Goal: Task Accomplishment & Management: Manage account settings

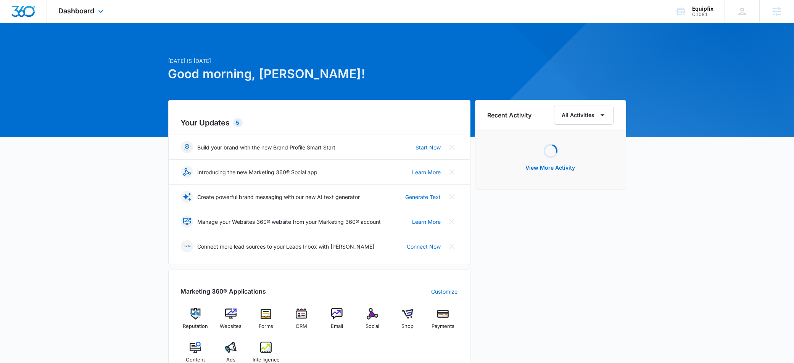
click at [74, 15] on div "Dashboard Apps Reputation Websites Forms CRM Email Social Shop Payments Content…" at bounding box center [82, 11] width 70 height 23
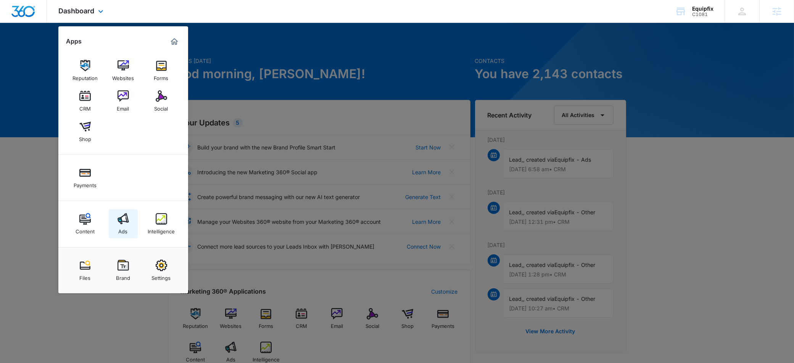
click at [124, 212] on link "Ads" at bounding box center [123, 223] width 29 height 29
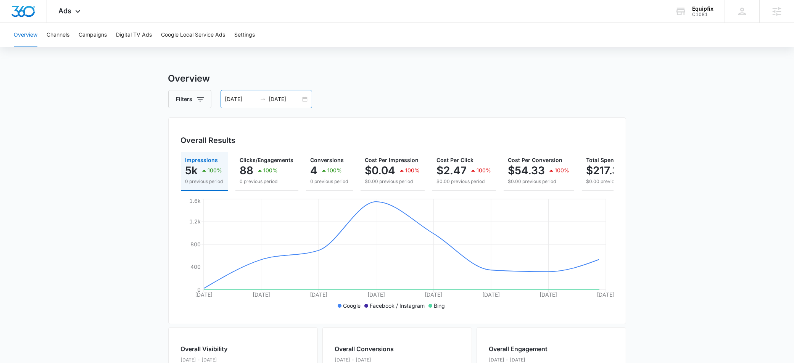
click at [279, 96] on input "07/31/2025" at bounding box center [285, 99] width 32 height 8
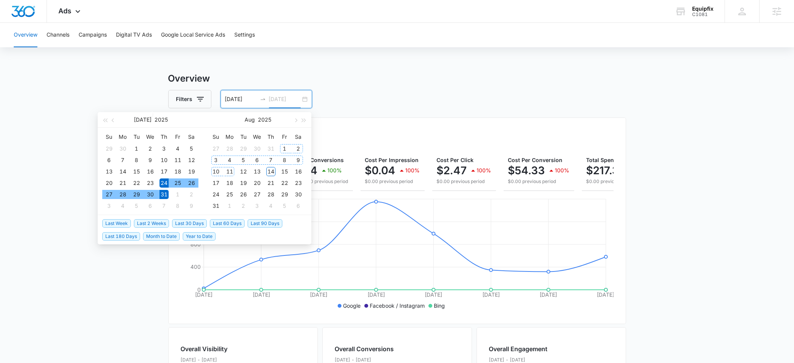
type input "07/31/2025"
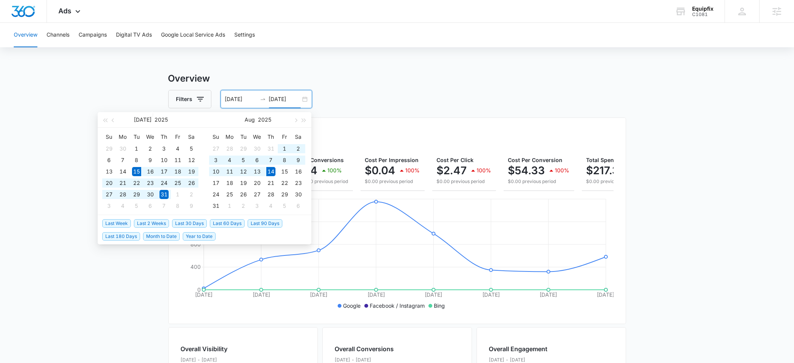
click at [198, 222] on span "Last 30 Days" at bounding box center [189, 223] width 35 height 8
type input "[DATE]"
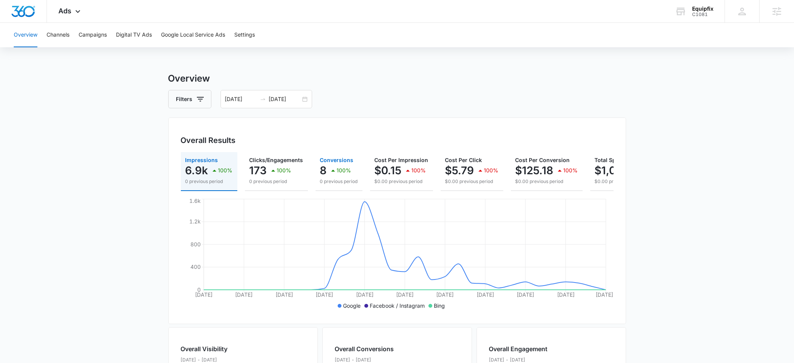
click at [322, 167] on p "8" at bounding box center [323, 170] width 7 height 12
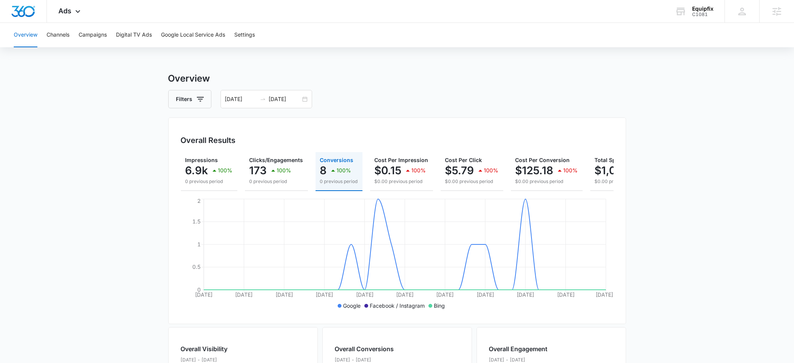
click at [392, 66] on div "Overview Channels Campaigns Digital TV Ads Google Local Service Ads Settings Ov…" at bounding box center [397, 321] width 794 height 596
click at [62, 8] on span "Ads" at bounding box center [64, 11] width 13 height 8
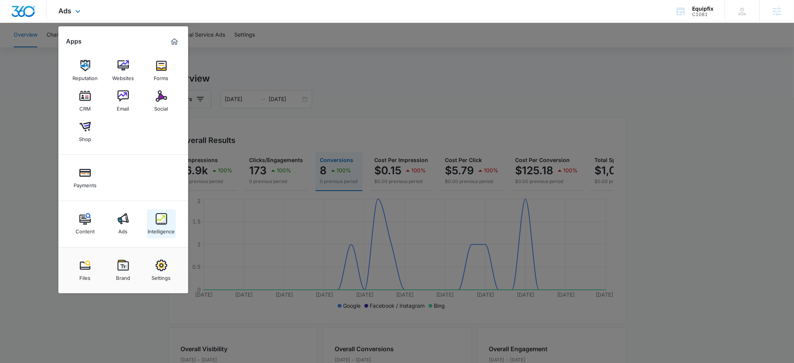
click at [158, 223] on img at bounding box center [161, 218] width 11 height 11
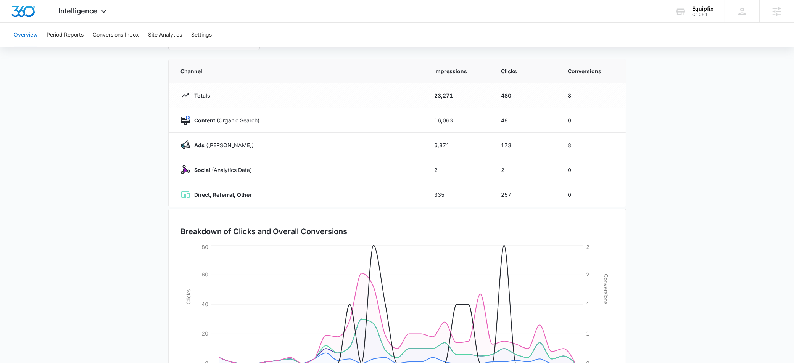
scroll to position [24, 0]
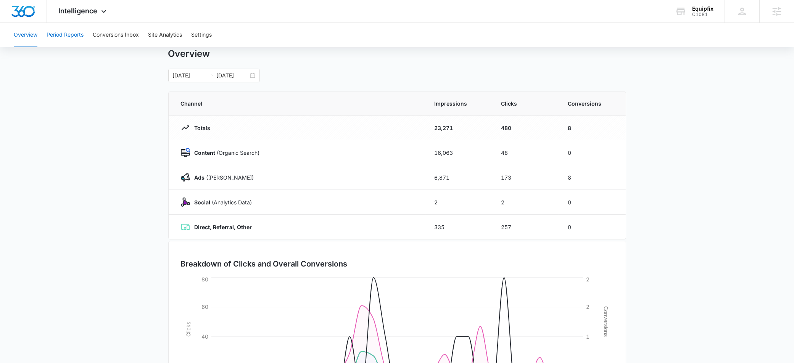
click at [75, 32] on button "Period Reports" at bounding box center [65, 35] width 37 height 24
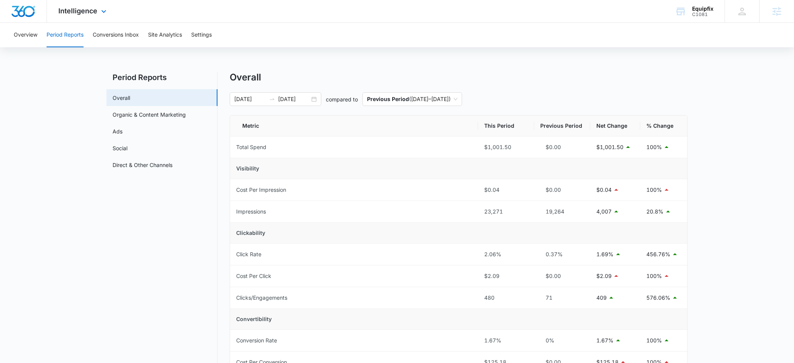
click at [79, 15] on div "Intelligence Apps Reputation Websites Forms CRM Email Social Shop Payments Cont…" at bounding box center [83, 11] width 73 height 23
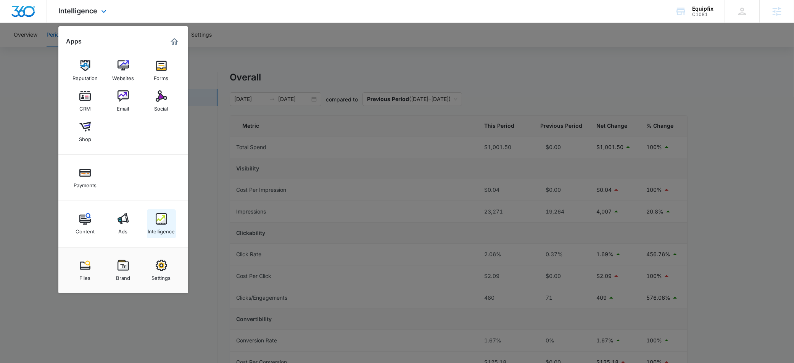
click at [161, 238] on link "Intelligence" at bounding box center [161, 223] width 29 height 29
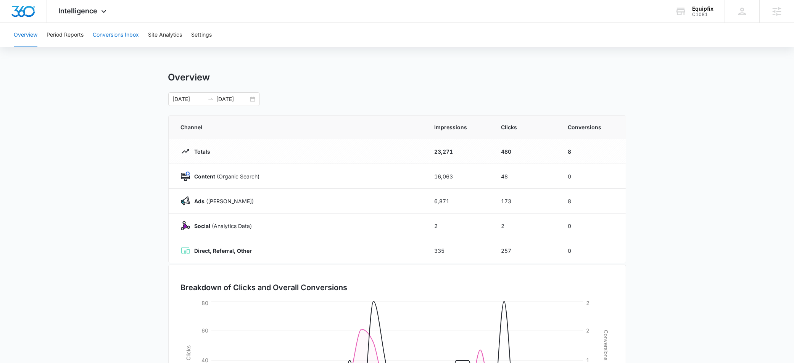
click at [116, 34] on button "Conversions Inbox" at bounding box center [116, 35] width 46 height 24
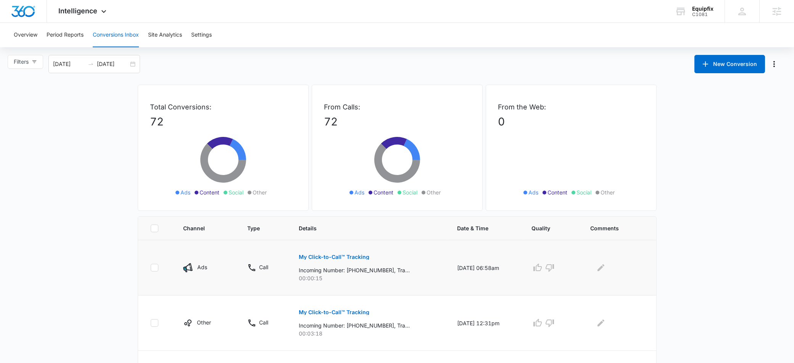
click at [309, 258] on p "My Click-to-Call™ Tracking" at bounding box center [334, 256] width 71 height 5
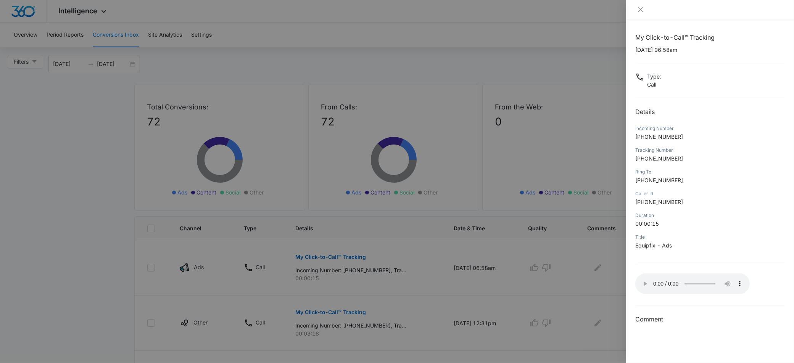
click at [67, 279] on div at bounding box center [397, 181] width 794 height 363
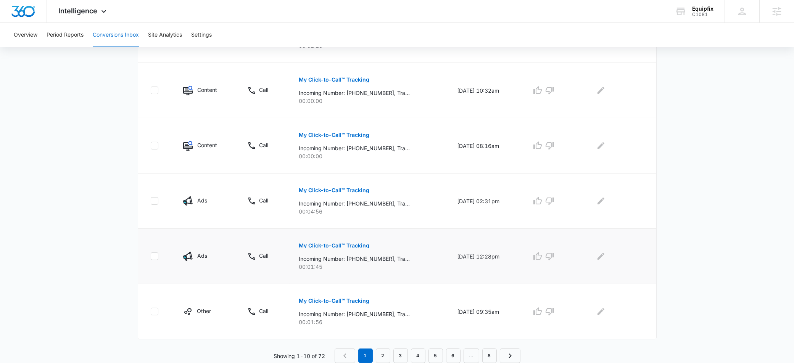
scroll to position [454, 0]
click at [317, 188] on p "My Click-to-Call™ Tracking" at bounding box center [334, 190] width 71 height 5
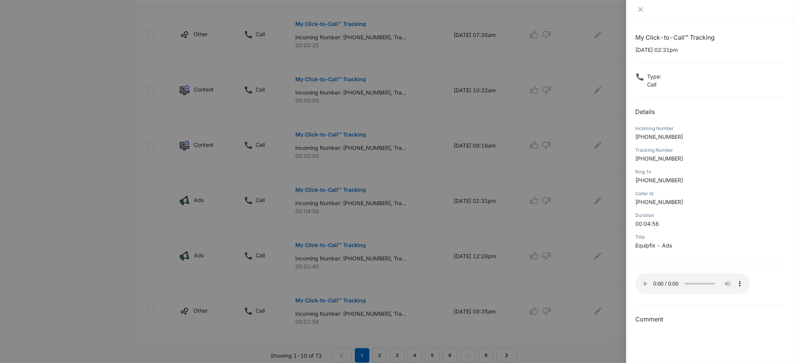
click at [495, 209] on div at bounding box center [397, 181] width 794 height 363
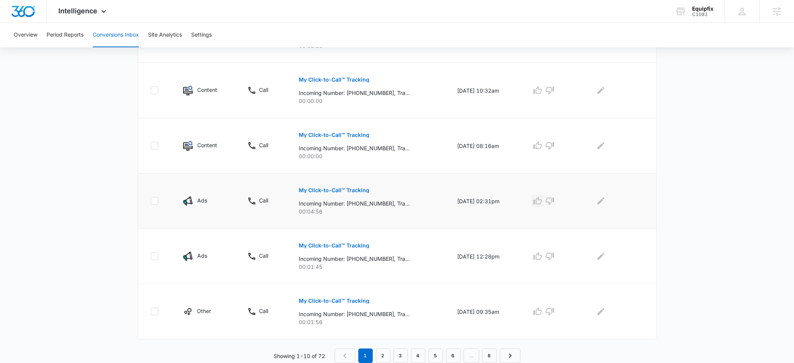
click at [542, 201] on icon "button" at bounding box center [537, 200] width 9 height 9
click at [343, 244] on p "My Click-to-Call™ Tracking" at bounding box center [334, 245] width 71 height 5
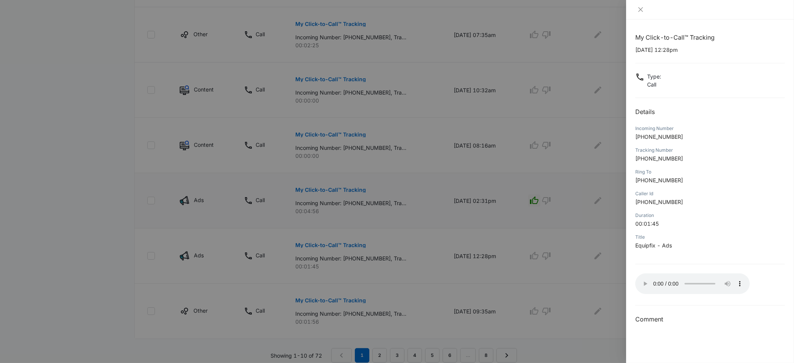
click at [463, 275] on div at bounding box center [397, 181] width 794 height 363
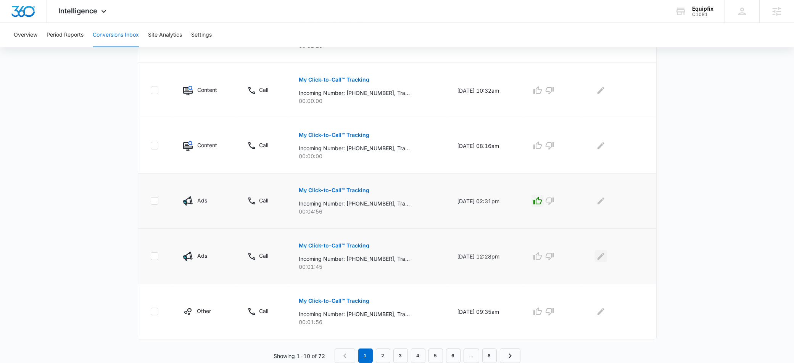
click at [605, 256] on icon "Edit Comments" at bounding box center [600, 256] width 9 height 9
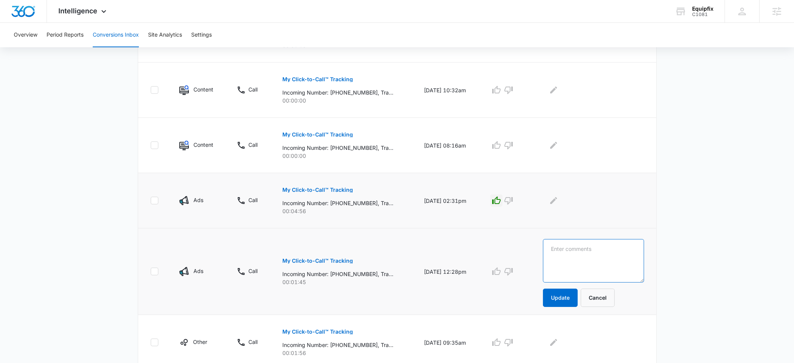
click at [583, 259] on textarea at bounding box center [593, 260] width 101 height 43
type textarea "customer following up on their repair"
click at [572, 296] on button "Update" at bounding box center [560, 298] width 35 height 18
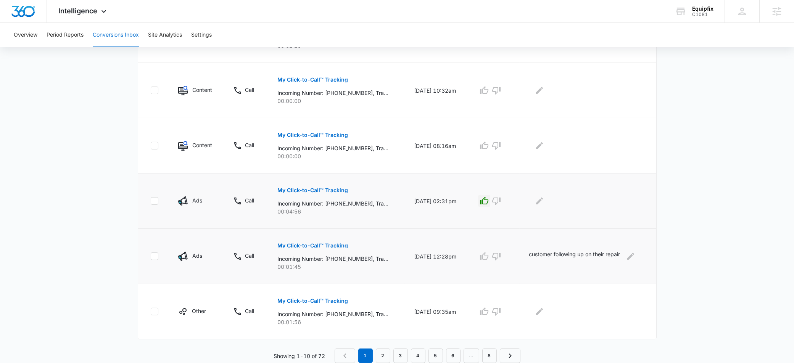
click at [384, 353] on link "2" at bounding box center [383, 356] width 14 height 14
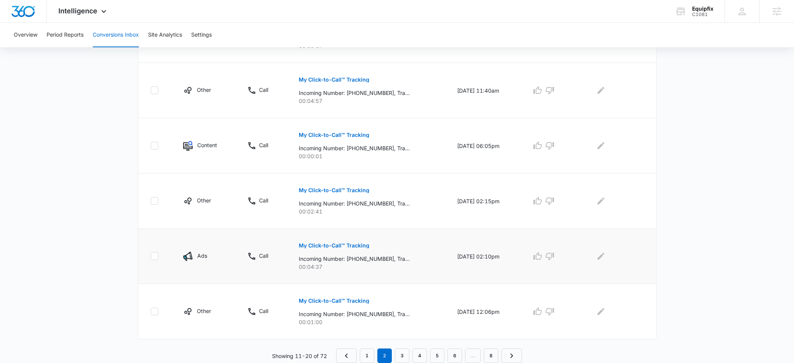
click at [334, 245] on p "My Click-to-Call™ Tracking" at bounding box center [334, 245] width 71 height 5
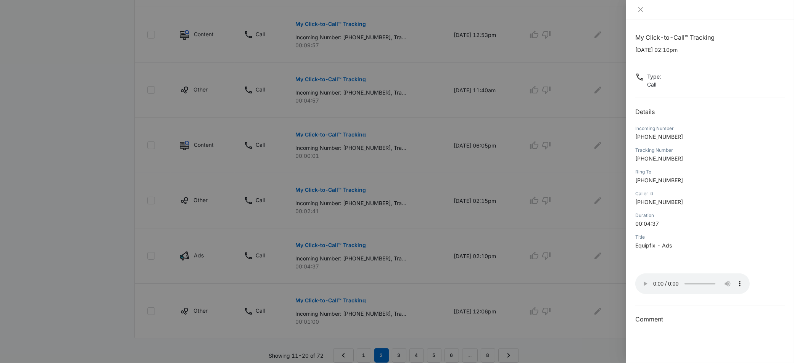
click at [471, 270] on div at bounding box center [397, 181] width 794 height 363
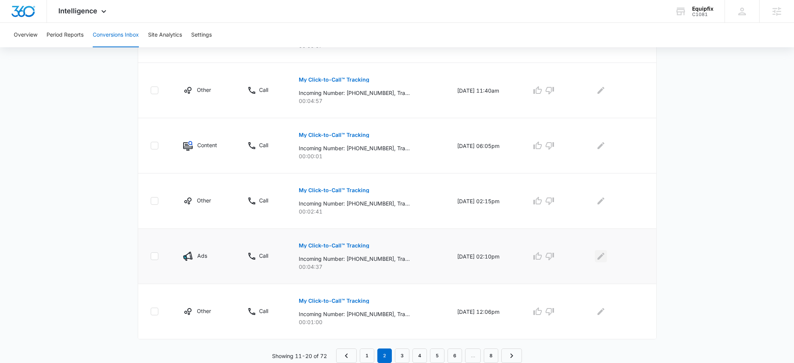
click at [605, 260] on icon "Edit Comments" at bounding box center [600, 256] width 9 height 9
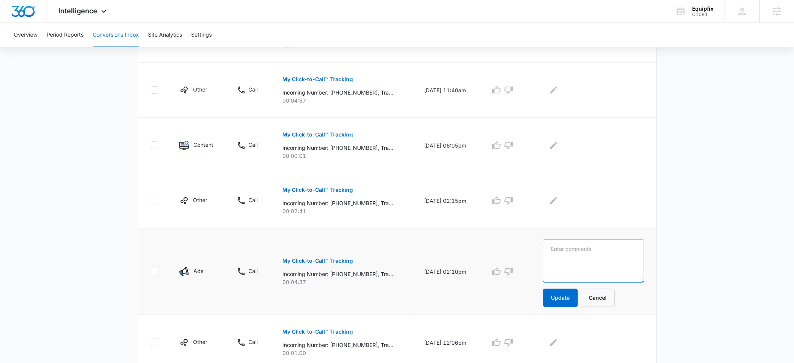
click at [605, 258] on textarea at bounding box center [593, 260] width 101 height 43
type textarea "returning customer / referral"
click at [571, 297] on button "Update" at bounding box center [560, 298] width 35 height 18
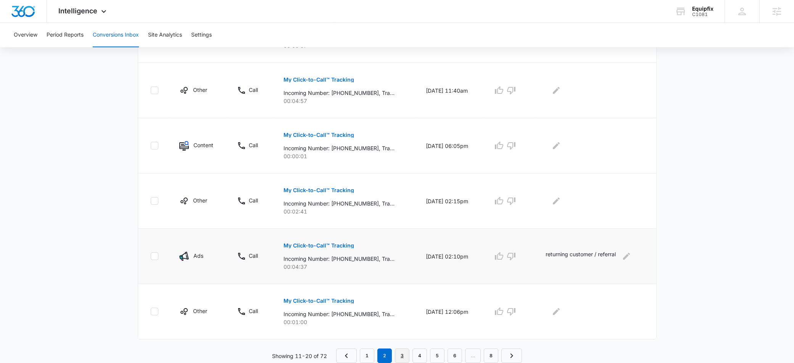
click at [403, 355] on link "3" at bounding box center [402, 356] width 14 height 14
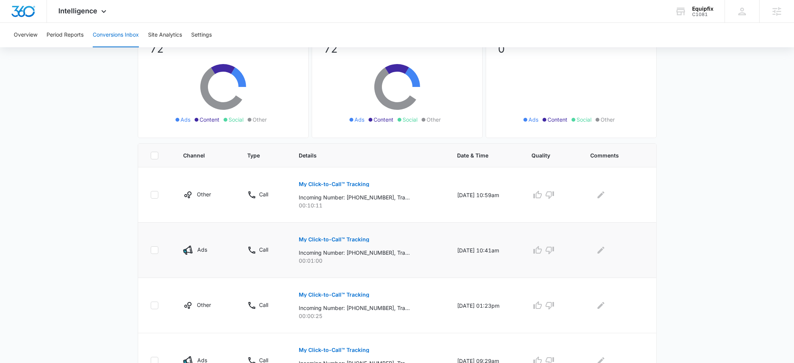
scroll to position [74, 0]
click at [333, 239] on p "My Click-to-Call™ Tracking" at bounding box center [334, 237] width 71 height 5
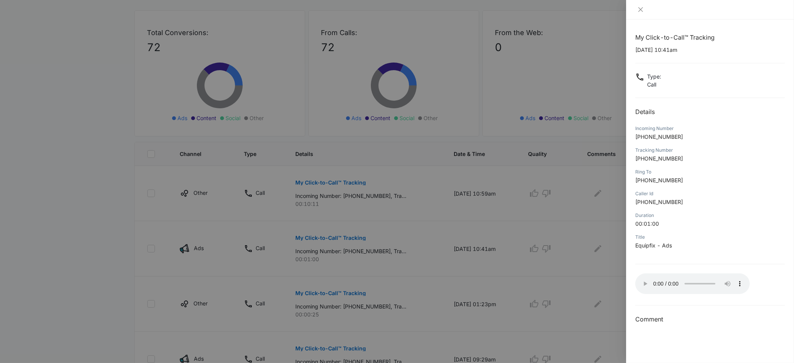
click at [527, 266] on div at bounding box center [397, 181] width 794 height 363
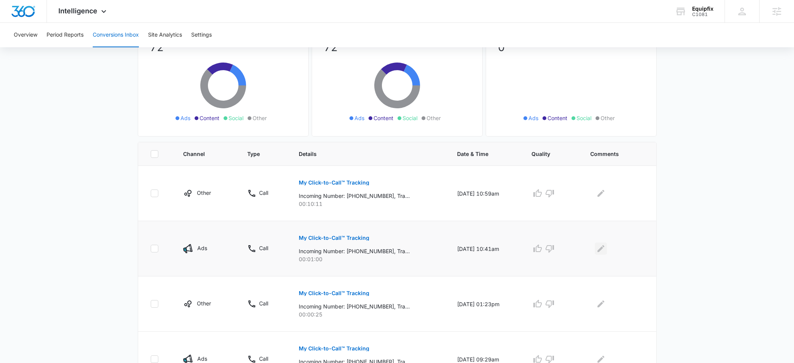
click at [600, 250] on icon "Edit Comments" at bounding box center [600, 248] width 9 height 9
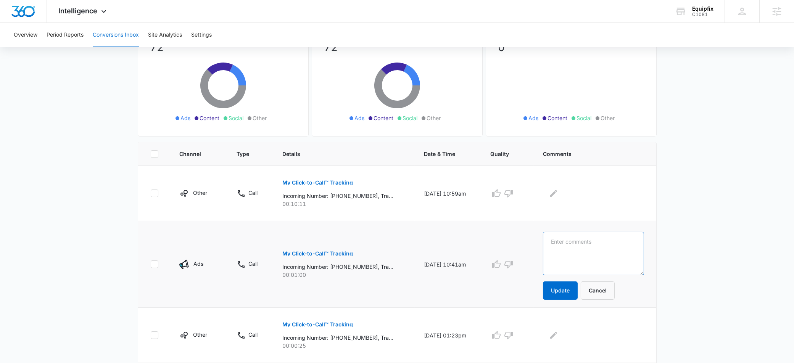
click at [602, 250] on textarea at bounding box center [593, 253] width 101 height 43
type textarea "customer calling becauyse he's going to be late"
click at [574, 289] on button "Update" at bounding box center [560, 290] width 35 height 18
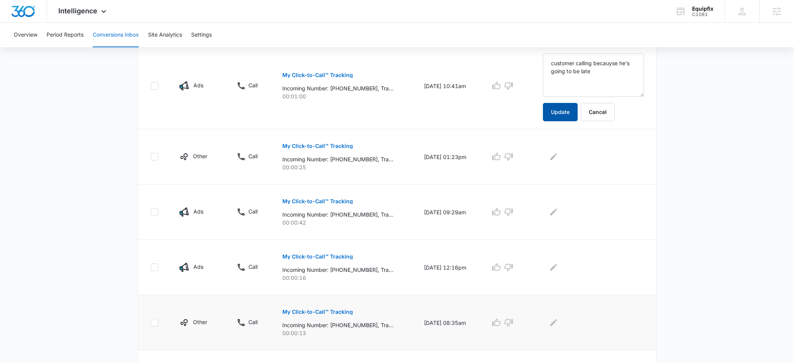
scroll to position [265, 0]
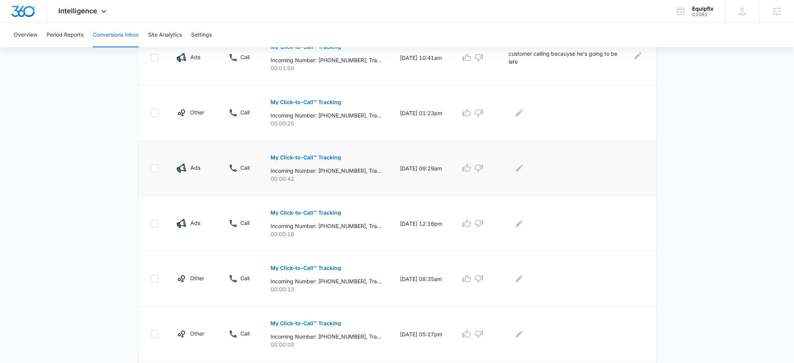
click at [305, 155] on p "My Click-to-Call™ Tracking" at bounding box center [305, 157] width 71 height 5
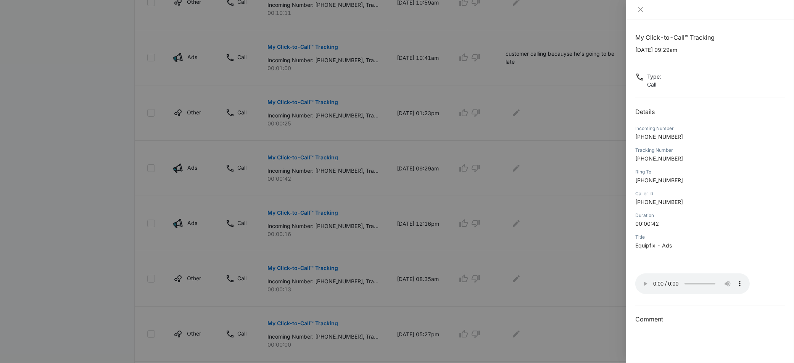
click at [574, 247] on div at bounding box center [397, 181] width 794 height 363
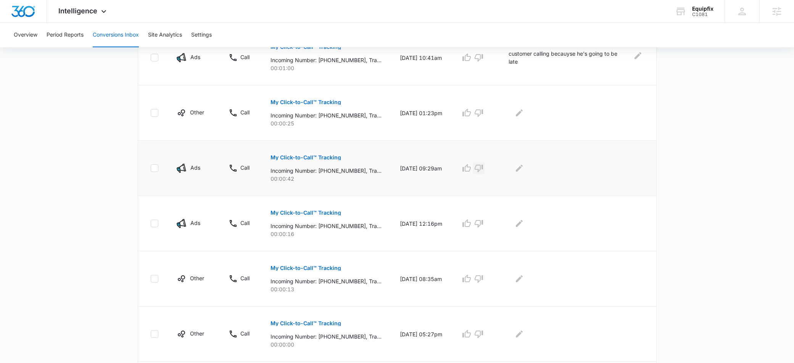
click at [483, 167] on icon "button" at bounding box center [478, 168] width 9 height 9
click at [323, 211] on p "My Click-to-Call™ Tracking" at bounding box center [305, 212] width 71 height 5
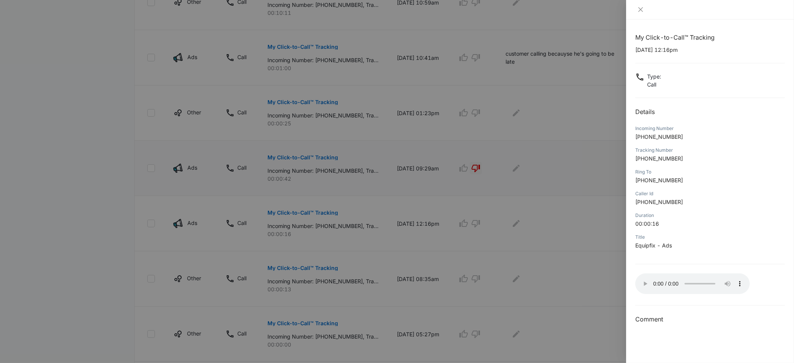
click at [458, 250] on div at bounding box center [397, 181] width 794 height 363
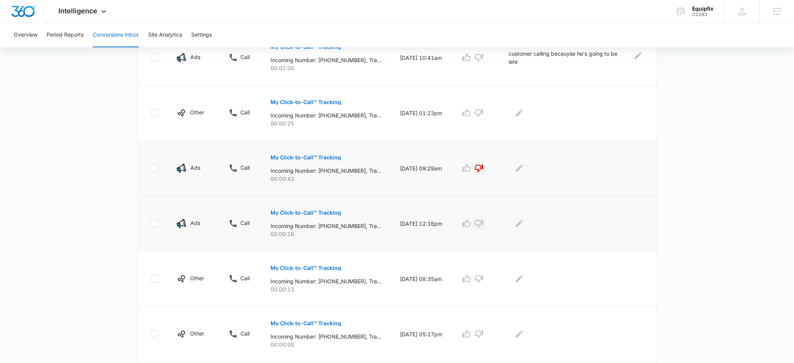
click at [483, 226] on icon "button" at bounding box center [478, 223] width 9 height 9
click at [524, 225] on icon "Edit Comments" at bounding box center [518, 223] width 9 height 9
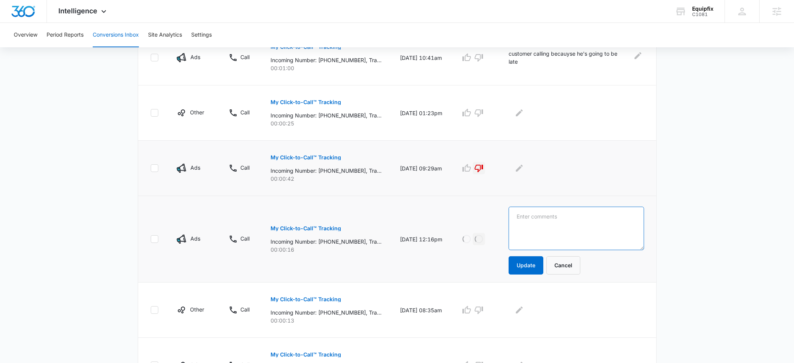
click at [537, 224] on textarea at bounding box center [575, 228] width 135 height 43
type textarea "calling for competitor"
click at [528, 258] on button "Update" at bounding box center [525, 265] width 35 height 18
click at [541, 262] on button "Update" at bounding box center [525, 265] width 35 height 18
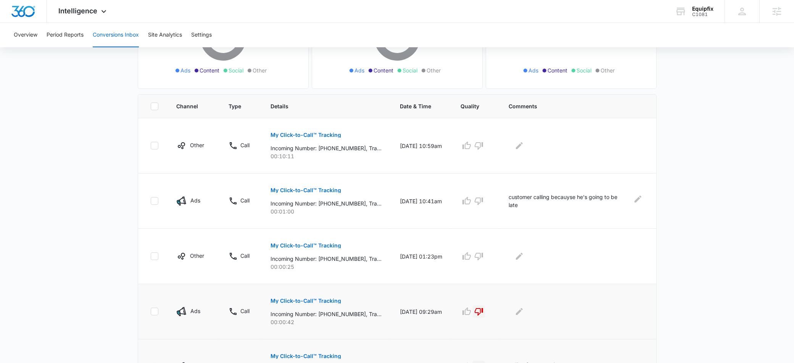
scroll to position [0, 0]
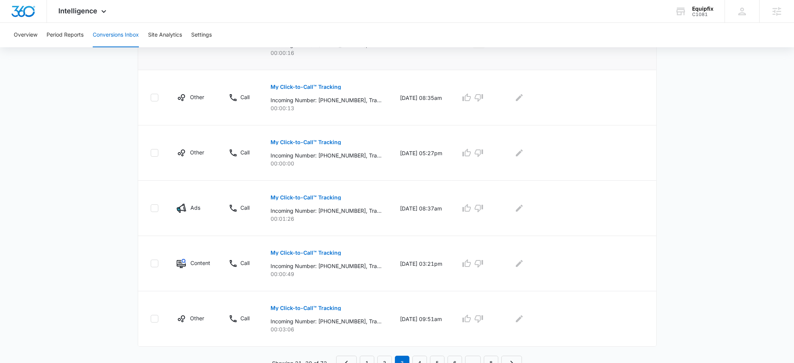
scroll to position [454, 0]
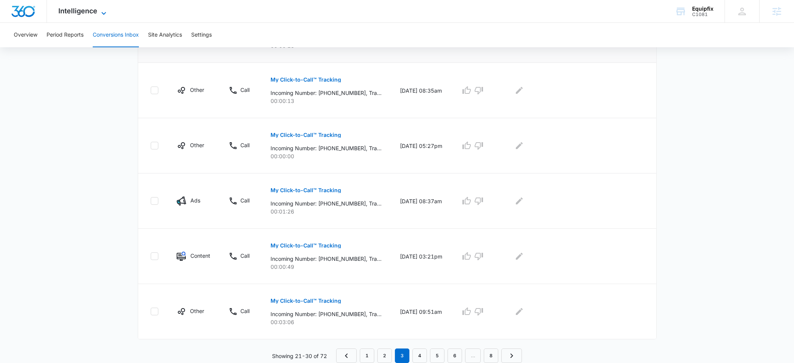
click at [90, 14] on span "Intelligence" at bounding box center [77, 11] width 39 height 8
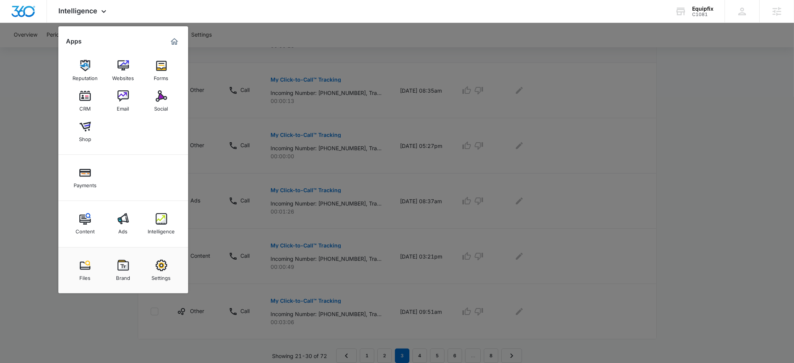
click at [236, 30] on div at bounding box center [397, 181] width 794 height 363
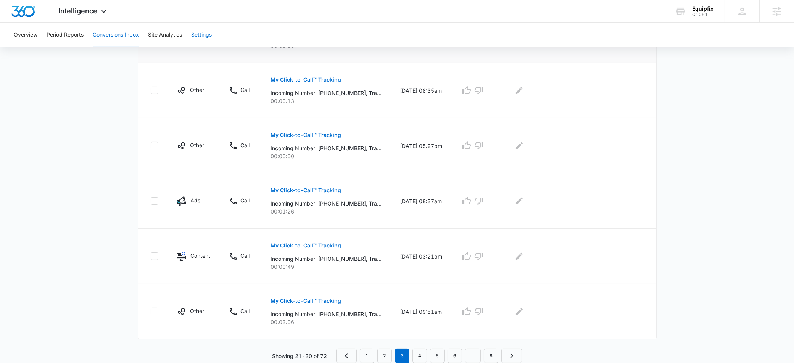
click at [206, 35] on button "Settings" at bounding box center [201, 35] width 21 height 24
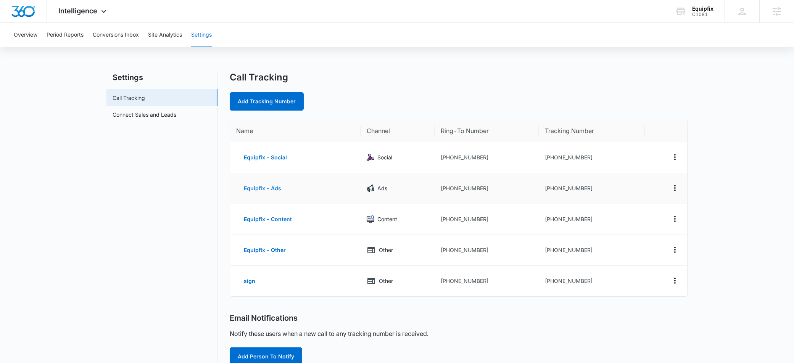
click at [272, 186] on button "Equipfix - Ads" at bounding box center [262, 188] width 53 height 18
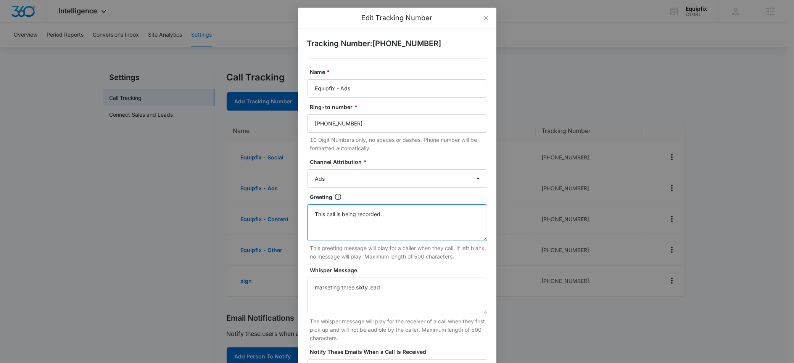
click at [389, 213] on textarea "This call is being recorded." at bounding box center [397, 222] width 180 height 37
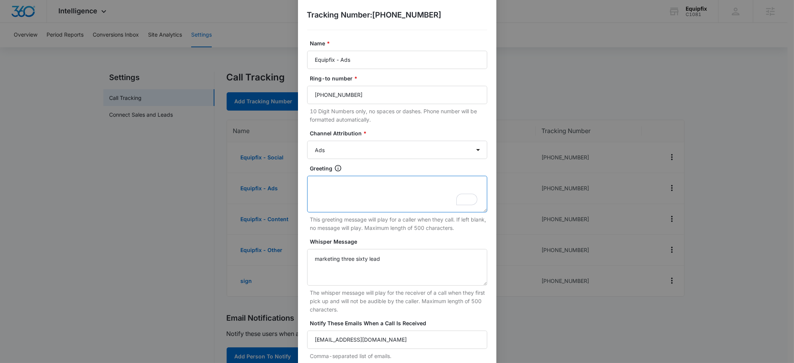
scroll to position [96, 0]
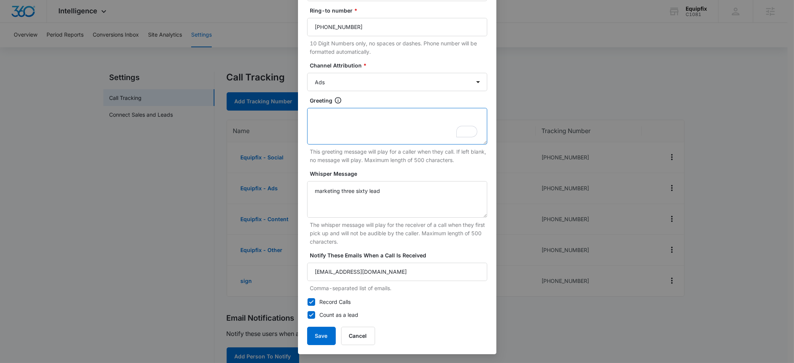
click at [334, 121] on textarea "Greeting" at bounding box center [397, 126] width 180 height 37
drag, startPoint x: 388, startPoint y: 196, endPoint x: 287, endPoint y: 188, distance: 101.3
click at [287, 188] on div "Edit Tracking Number Tracking Number : +17052302171 Name * Equipfix - Ads Ring-…" at bounding box center [397, 181] width 794 height 363
click at [315, 336] on button "Save" at bounding box center [321, 336] width 29 height 18
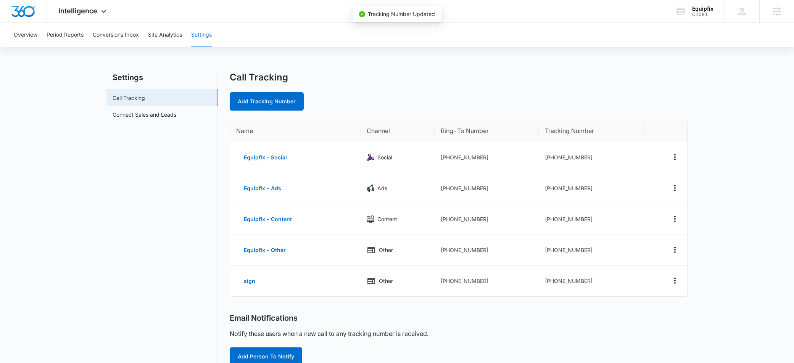
click at [315, 339] on div "Email Notifications Notify these users when a new call to any tracking number i…" at bounding box center [459, 339] width 458 height 52
click at [270, 157] on button "Equipfix - Social" at bounding box center [265, 157] width 58 height 18
select select "SOCIAL"
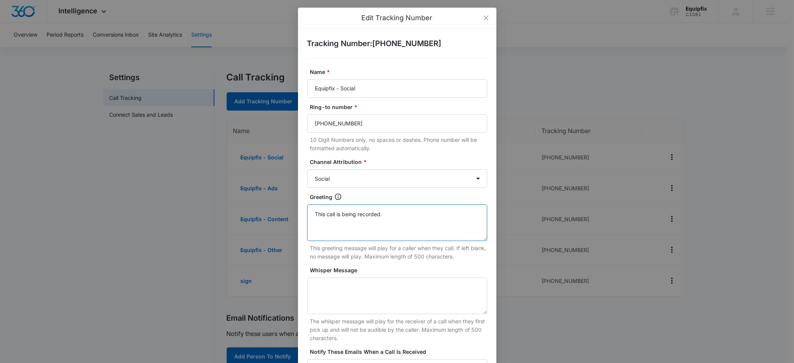
click at [362, 216] on textarea "This call is being recorded." at bounding box center [397, 222] width 180 height 37
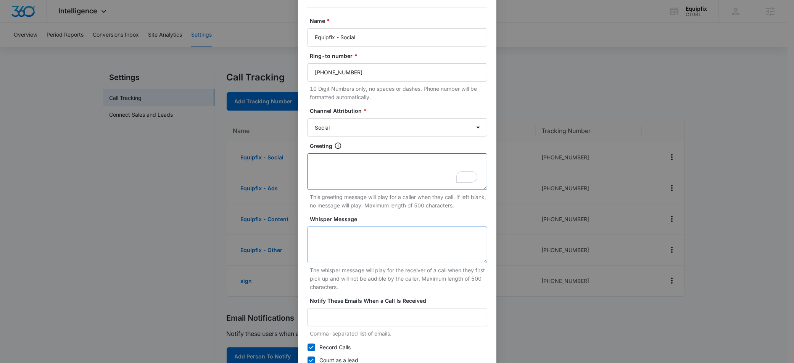
scroll to position [96, 0]
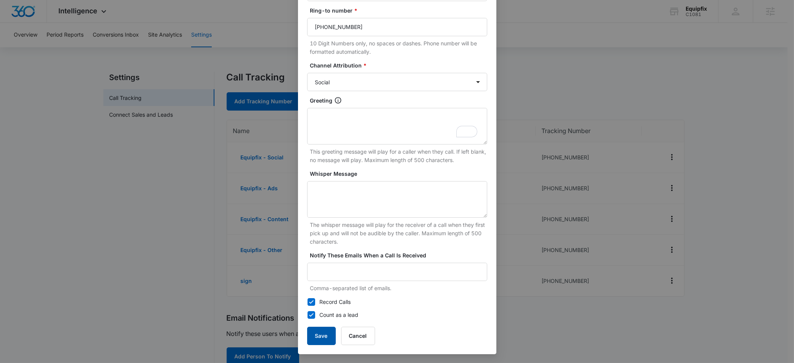
click at [311, 342] on button "Save" at bounding box center [321, 336] width 29 height 18
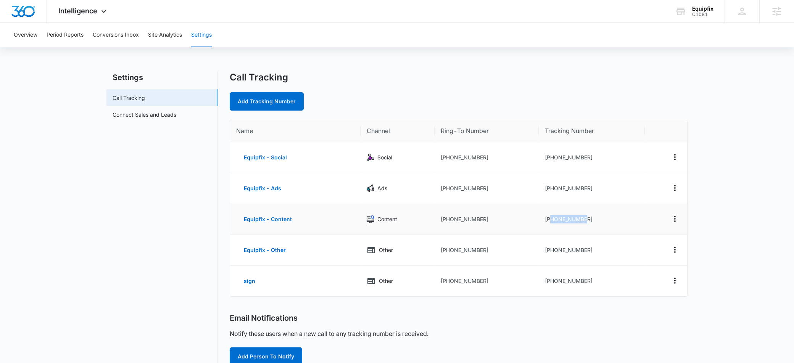
drag, startPoint x: 585, startPoint y: 221, endPoint x: 548, endPoint y: 220, distance: 37.0
click at [548, 220] on td "[PHONE_NUMBER]" at bounding box center [591, 219] width 106 height 31
copy td "7052302230"
click at [595, 231] on td "[PHONE_NUMBER]" at bounding box center [591, 219] width 106 height 31
drag, startPoint x: 585, startPoint y: 188, endPoint x: 550, endPoint y: 191, distance: 35.6
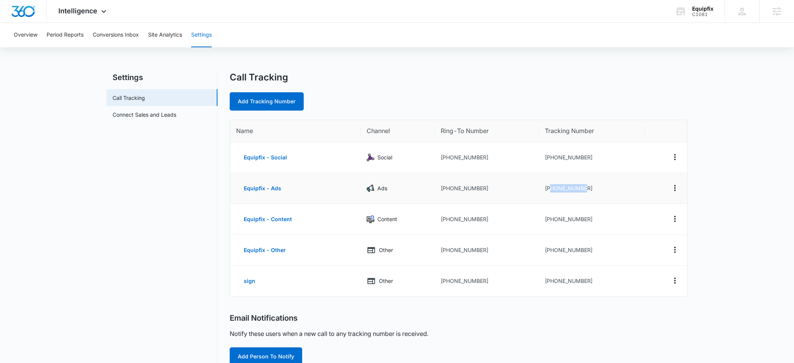
click at [550, 191] on td "[PHONE_NUMBER]" at bounding box center [591, 188] width 106 height 31
copy td "7052302171"
drag, startPoint x: 596, startPoint y: 218, endPoint x: 563, endPoint y: 242, distance: 41.5
click at [550, 219] on td "[PHONE_NUMBER]" at bounding box center [591, 219] width 106 height 31
drag, startPoint x: 593, startPoint y: 251, endPoint x: 570, endPoint y: 250, distance: 23.3
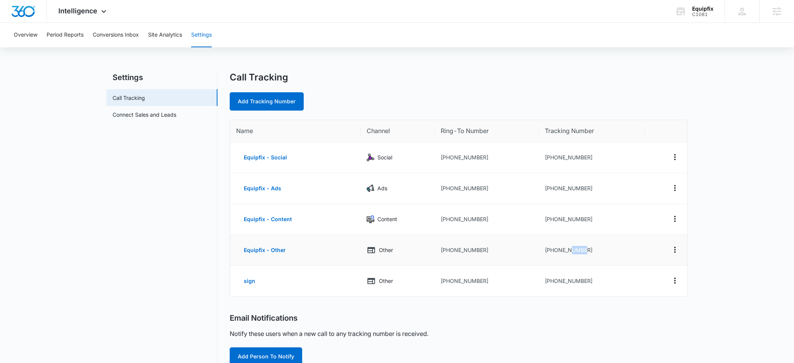
click at [570, 250] on td "[PHONE_NUMBER]" at bounding box center [591, 250] width 106 height 31
click at [592, 251] on td "[PHONE_NUMBER]" at bounding box center [591, 250] width 106 height 31
click at [80, 8] on span "Intelligence" at bounding box center [77, 11] width 39 height 8
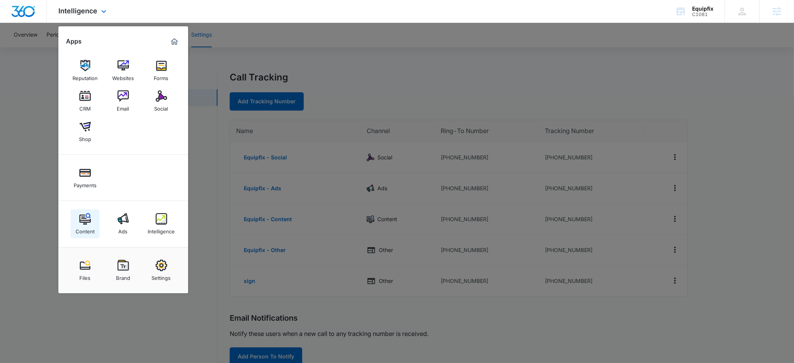
click at [81, 226] on div "Content" at bounding box center [85, 230] width 19 height 10
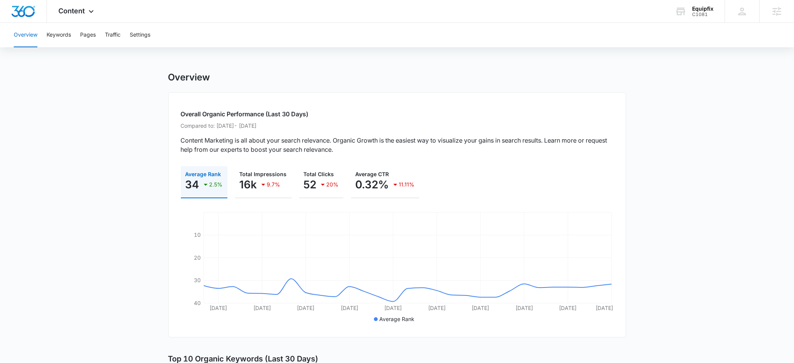
click at [36, 29] on button "Overview" at bounding box center [26, 35] width 24 height 24
click at [49, 35] on button "Keywords" at bounding box center [59, 35] width 24 height 24
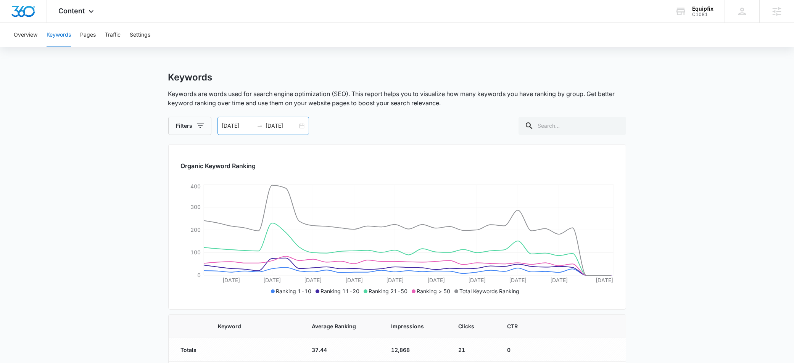
click at [286, 124] on input "[DATE]" at bounding box center [282, 126] width 32 height 8
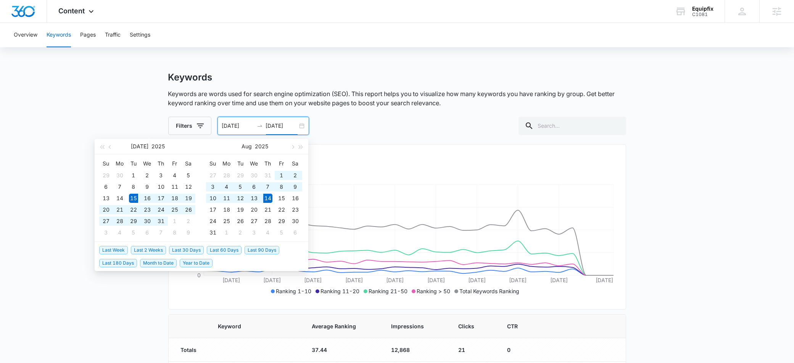
type input "[DATE]"
click at [272, 248] on span "Last 90 Days" at bounding box center [261, 250] width 35 height 8
type input "[DATE]"
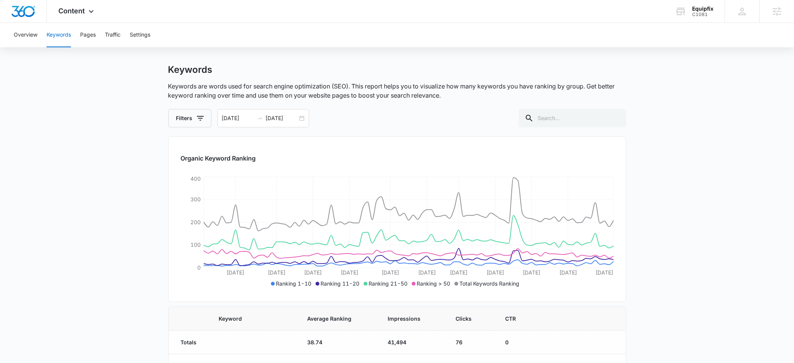
scroll to position [19, 0]
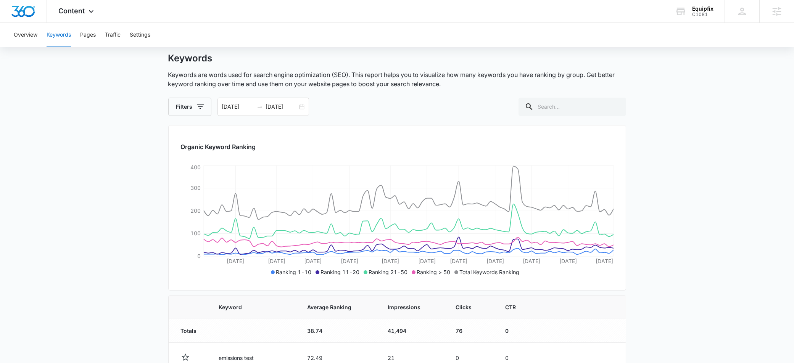
click at [685, 242] on main "Keywords Keywords are words used for search engine optimization (SEO). This rep…" at bounding box center [397, 369] width 794 height 633
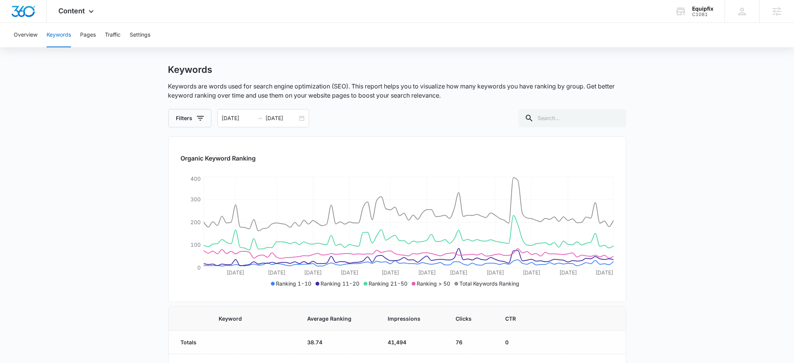
scroll to position [0, 0]
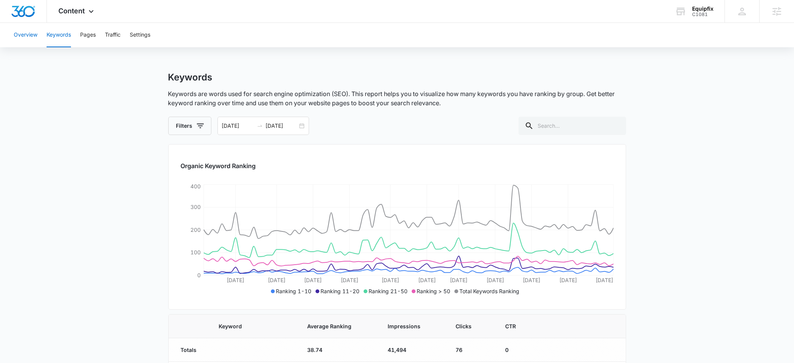
click at [31, 38] on button "Overview" at bounding box center [26, 35] width 24 height 24
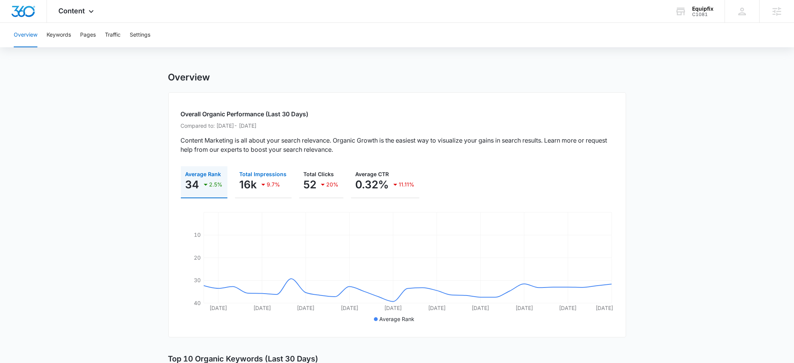
click at [250, 182] on p "16k" at bounding box center [248, 184] width 18 height 12
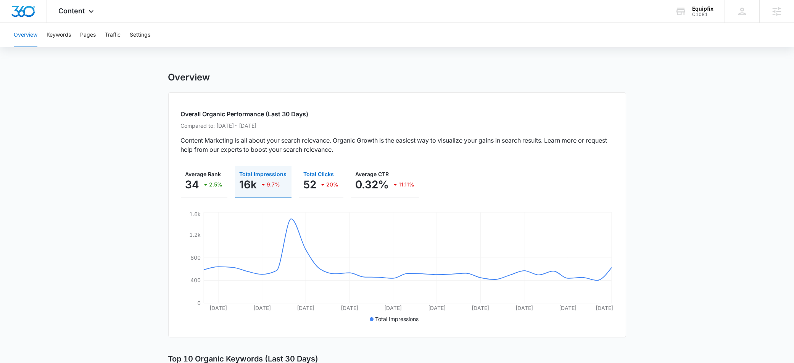
click at [306, 185] on p "52" at bounding box center [310, 184] width 13 height 12
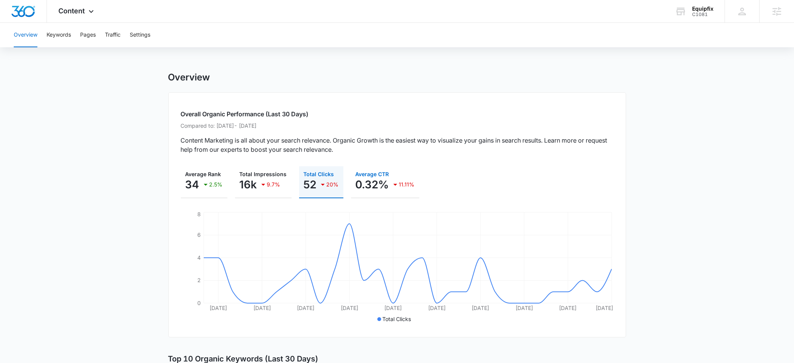
click at [385, 186] on p "0.32%" at bounding box center [372, 184] width 34 height 12
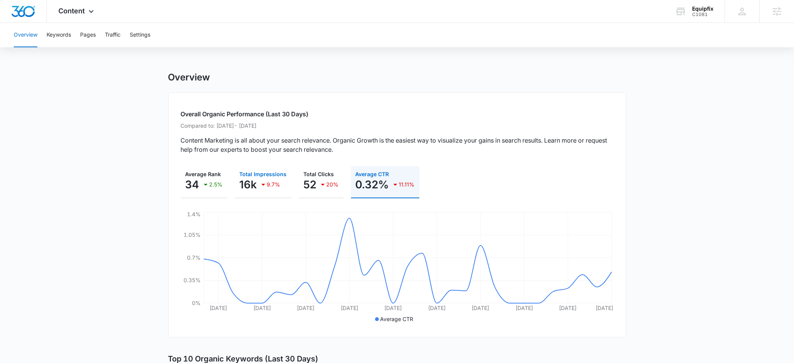
click at [270, 178] on div "9.7%" at bounding box center [270, 184] width 22 height 15
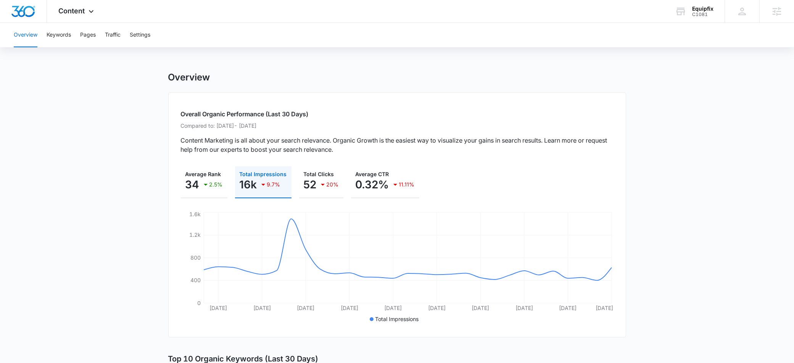
click at [63, 32] on button "Keywords" at bounding box center [59, 35] width 24 height 24
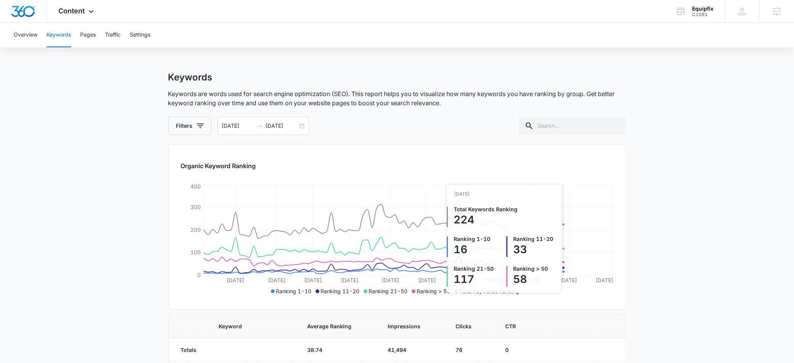
scroll to position [2, 0]
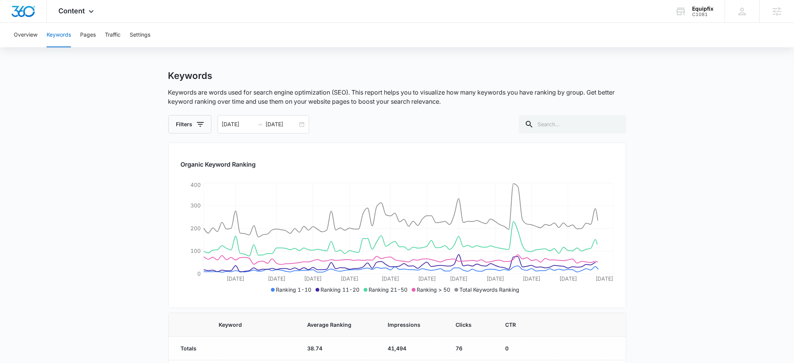
click at [583, 112] on div "Keywords Keywords are words used for search engine optimization (SEO). This rep…" at bounding box center [397, 101] width 458 height 63
click at [579, 122] on input "text" at bounding box center [572, 124] width 108 height 18
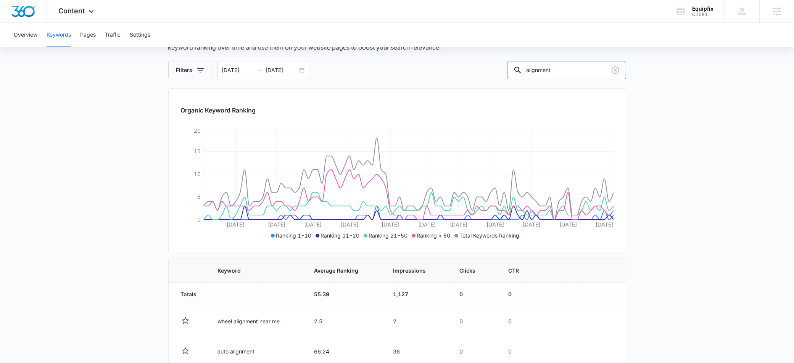
scroll to position [188, 0]
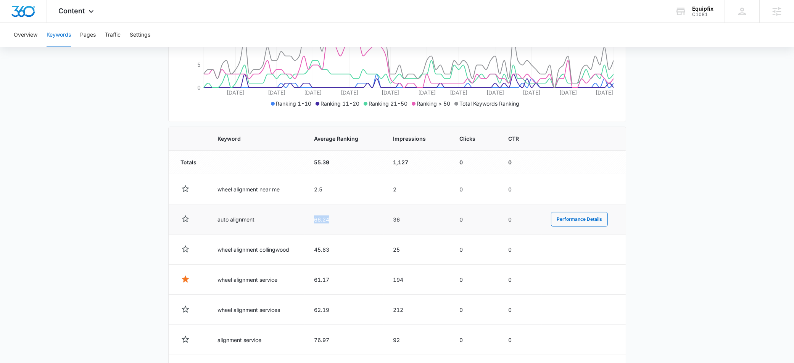
drag, startPoint x: 335, startPoint y: 222, endPoint x: 312, endPoint y: 220, distance: 22.6
click at [312, 220] on td "66.24" at bounding box center [344, 219] width 79 height 30
drag, startPoint x: 334, startPoint y: 249, endPoint x: 310, endPoint y: 254, distance: 24.2
click at [311, 252] on td "45.83" at bounding box center [344, 250] width 79 height 30
drag, startPoint x: 336, startPoint y: 281, endPoint x: 302, endPoint y: 287, distance: 34.4
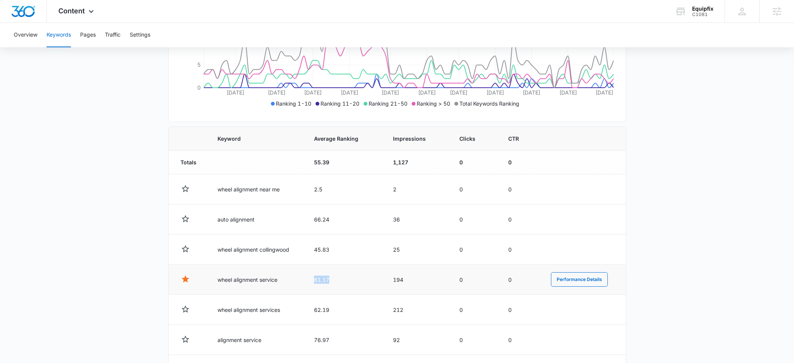
click at [301, 281] on tr "wheel alignment service 61.17 194 0 0 Performance Details" at bounding box center [397, 280] width 457 height 30
click at [325, 309] on td "62.19" at bounding box center [344, 310] width 79 height 30
drag, startPoint x: 279, startPoint y: 283, endPoint x: 215, endPoint y: 280, distance: 63.7
click at [215, 280] on td "wheel alignment service" at bounding box center [256, 280] width 96 height 30
click at [249, 284] on td "wheel alignment service" at bounding box center [256, 280] width 96 height 30
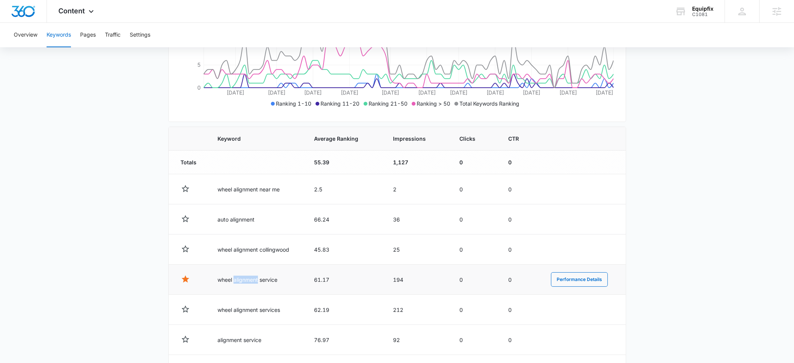
click at [249, 283] on td "wheel alignment service" at bounding box center [256, 280] width 96 height 30
click at [250, 282] on td "wheel alignment service" at bounding box center [256, 280] width 96 height 30
click at [229, 281] on td "wheel alignment service" at bounding box center [256, 280] width 96 height 30
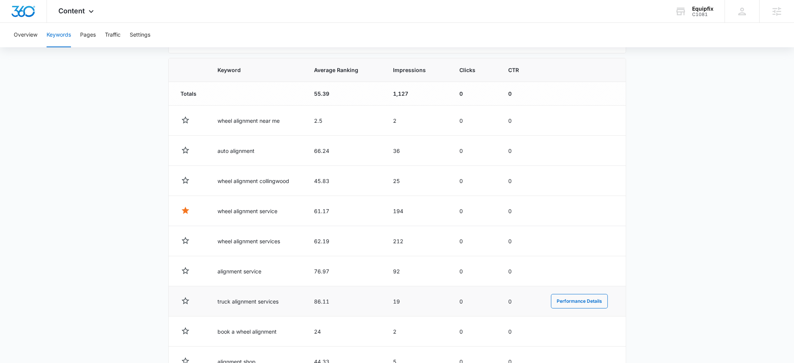
scroll to position [242, 0]
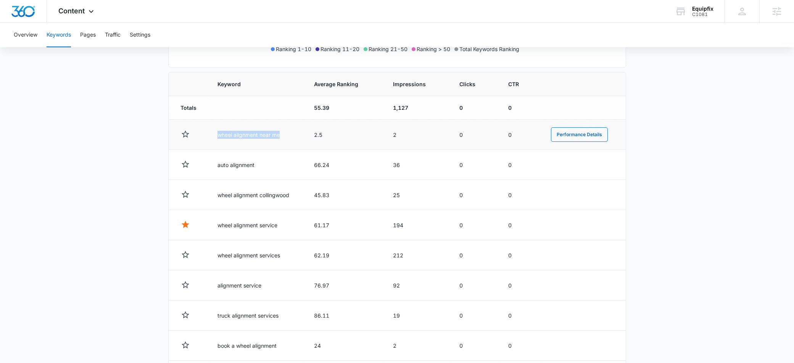
drag, startPoint x: 283, startPoint y: 136, endPoint x: 211, endPoint y: 133, distance: 71.4
click at [211, 133] on td "wheel alignment near me" at bounding box center [256, 135] width 96 height 30
click at [320, 133] on td "2.5" at bounding box center [344, 135] width 79 height 30
click at [320, 134] on td "2.5" at bounding box center [344, 135] width 79 height 30
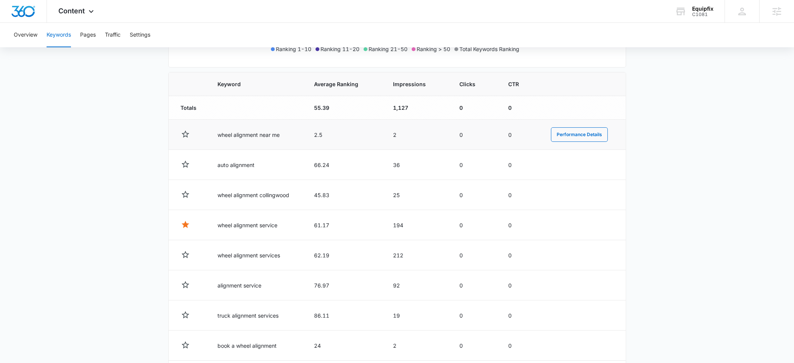
click at [252, 132] on td "wheel alignment near me" at bounding box center [256, 135] width 96 height 30
click at [243, 135] on td "wheel alignment near me" at bounding box center [256, 135] width 96 height 30
click at [244, 135] on td "wheel alignment near me" at bounding box center [256, 135] width 96 height 30
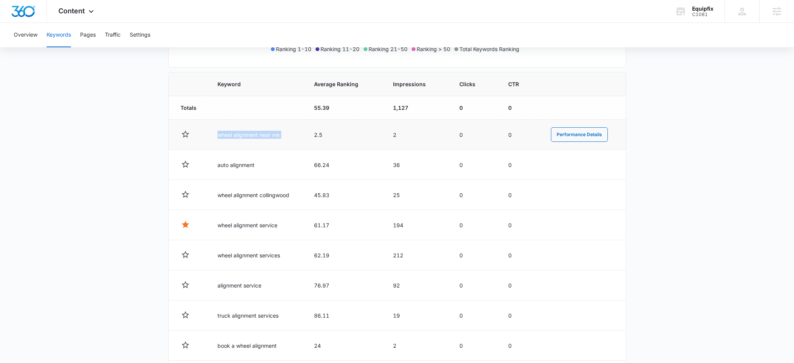
click at [243, 135] on td "wheel alignment near me" at bounding box center [256, 135] width 96 height 30
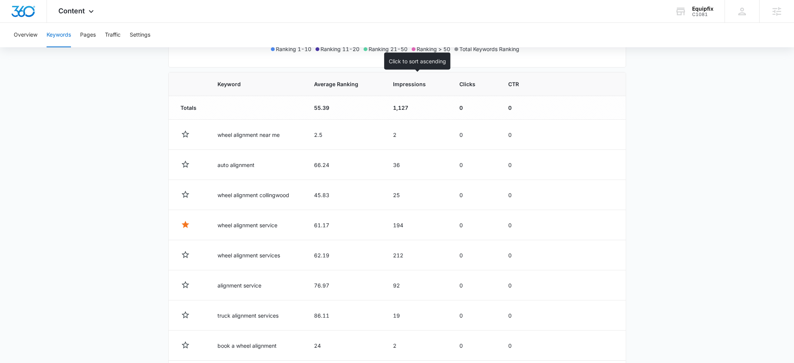
click at [410, 87] on span "Impressions" at bounding box center [411, 84] width 37 height 8
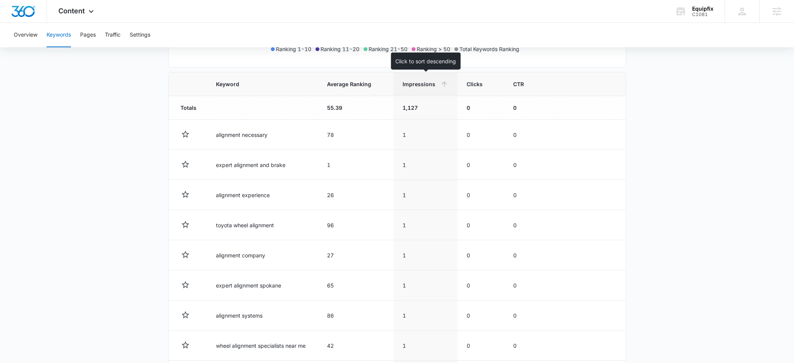
click at [415, 88] on th "Impressions" at bounding box center [425, 84] width 64 height 24
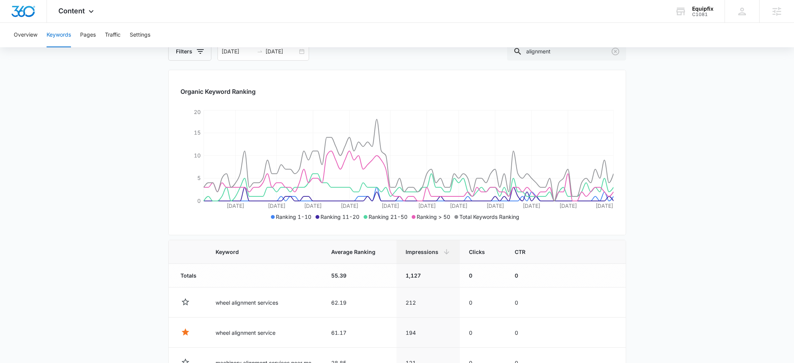
scroll to position [242, 0]
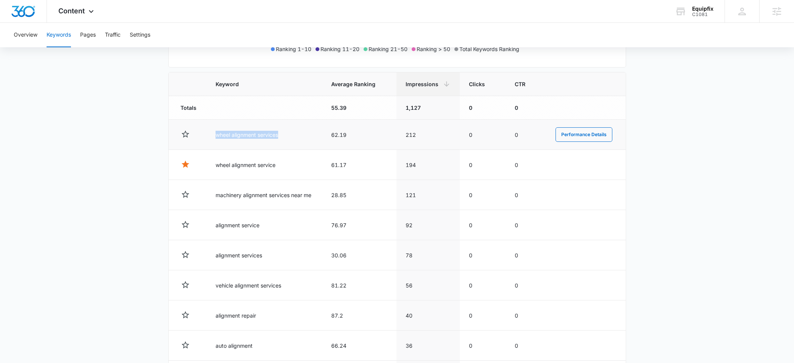
drag, startPoint x: 281, startPoint y: 138, endPoint x: 203, endPoint y: 135, distance: 78.3
click at [192, 135] on tr "wheel alignment services 62.19 212 0 0 Performance Details" at bounding box center [397, 135] width 457 height 30
click at [250, 134] on td "wheel alignment services" at bounding box center [264, 135] width 116 height 30
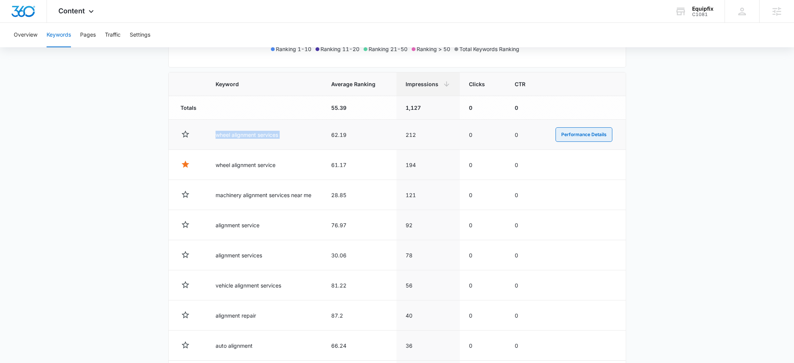
click at [581, 133] on button "Performance Details" at bounding box center [583, 134] width 57 height 14
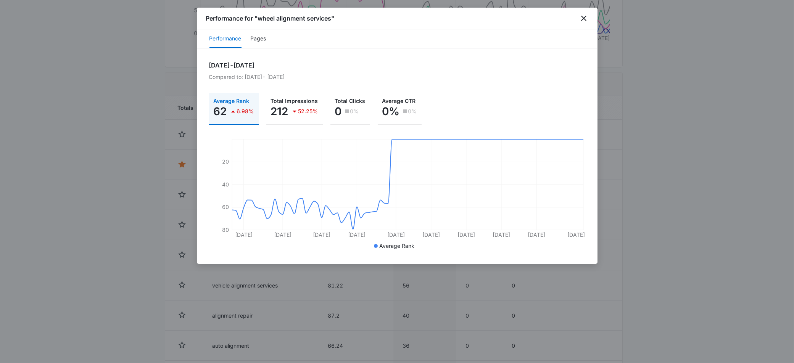
drag, startPoint x: 397, startPoint y: 146, endPoint x: 593, endPoint y: 155, distance: 196.6
click at [593, 155] on div "May 13, 2025 - Aug 11, 2025 Compared to: Feb 11, 2025 - May 12, 2025 Average Ra…" at bounding box center [397, 155] width 400 height 215
click at [589, 18] on div "Performance for "wheel alignment services"" at bounding box center [397, 19] width 400 height 22
click at [587, 21] on icon "close" at bounding box center [583, 18] width 9 height 9
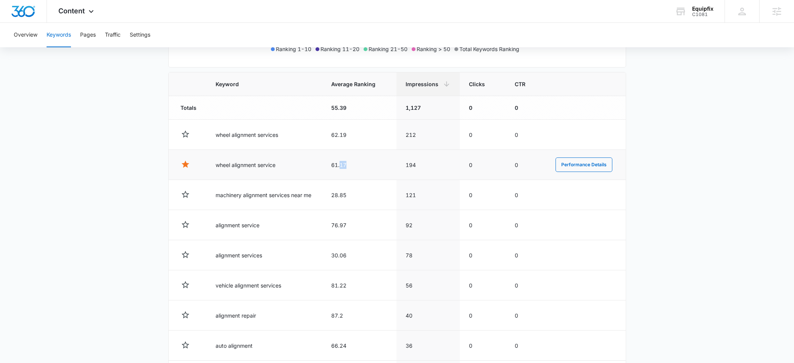
drag, startPoint x: 348, startPoint y: 165, endPoint x: 310, endPoint y: 162, distance: 38.2
click at [316, 162] on tr "wheel alignment service 61.17 194 0 0 Performance Details" at bounding box center [397, 165] width 457 height 30
click at [347, 173] on td "61.17" at bounding box center [359, 165] width 75 height 30
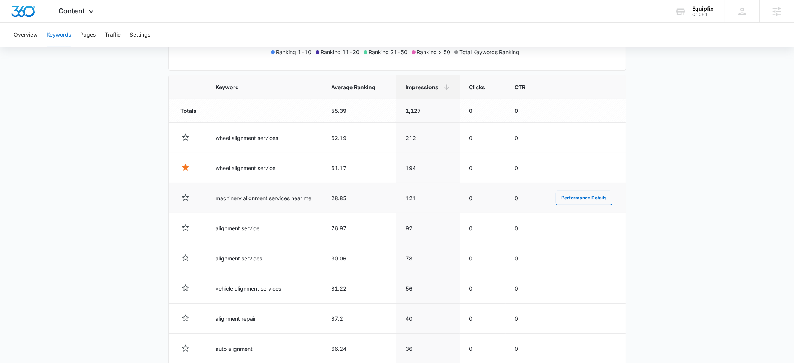
scroll to position [109, 0]
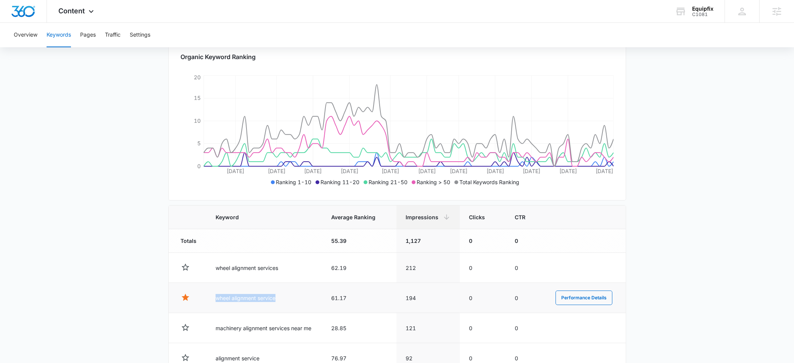
drag, startPoint x: 235, startPoint y: 296, endPoint x: 211, endPoint y: 294, distance: 24.6
click at [211, 294] on td "wheel alignment service" at bounding box center [264, 298] width 116 height 30
copy td "wheel alignment service"
click at [727, 214] on main "Keywords Keywords are words used for search engine optimization (SEO). This rep…" at bounding box center [397, 279] width 794 height 633
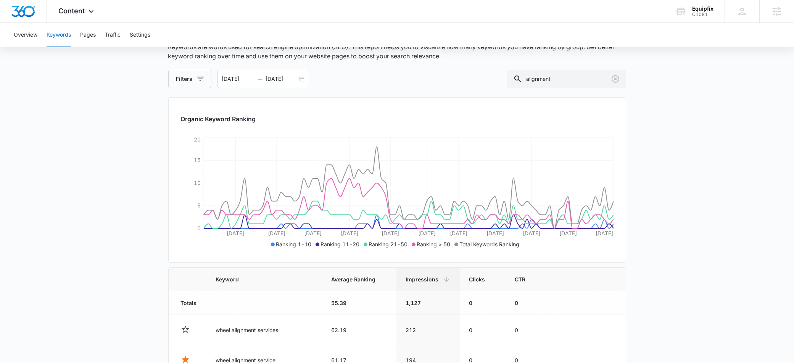
scroll to position [0, 0]
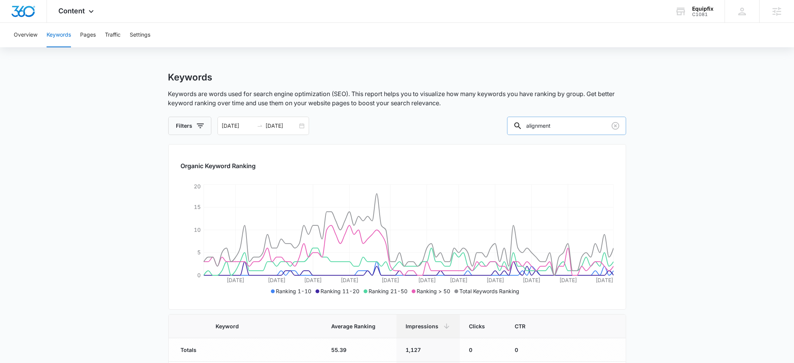
click at [574, 125] on input "alignment" at bounding box center [566, 126] width 119 height 18
paste input "wheel alignment service"
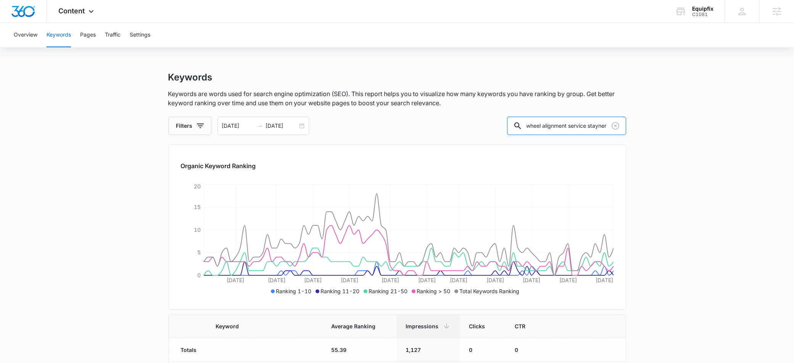
type input "wheel alignment service stayner"
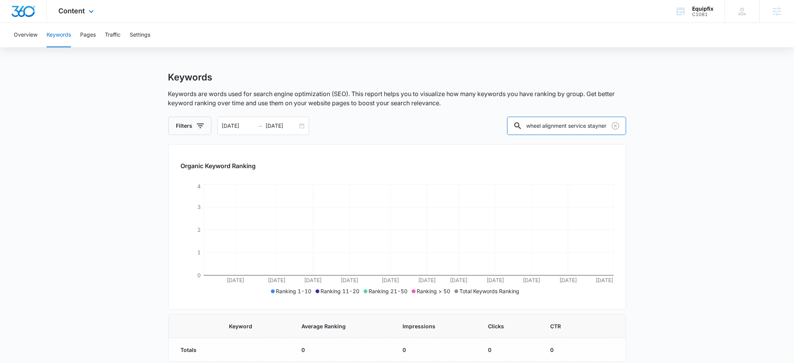
scroll to position [0, 0]
click at [618, 125] on icon "Clear" at bounding box center [615, 125] width 9 height 9
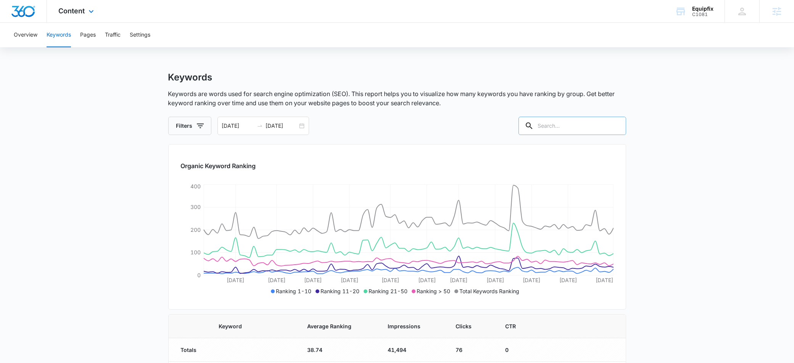
click at [77, 15] on div "Content Apps Reputation Websites Forms CRM Email Social Shop Payments Content A…" at bounding box center [77, 11] width 60 height 23
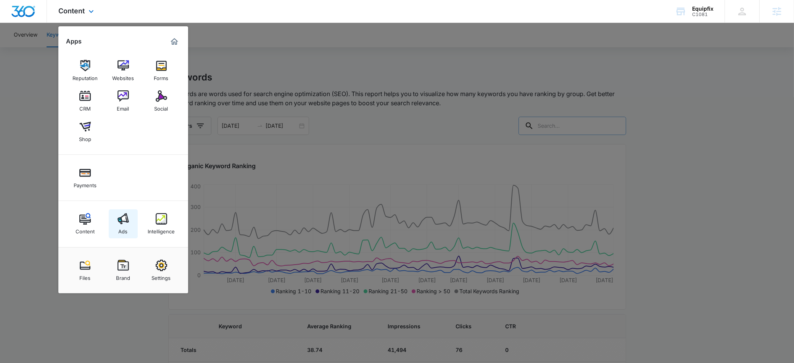
click at [129, 223] on img at bounding box center [122, 218] width 11 height 11
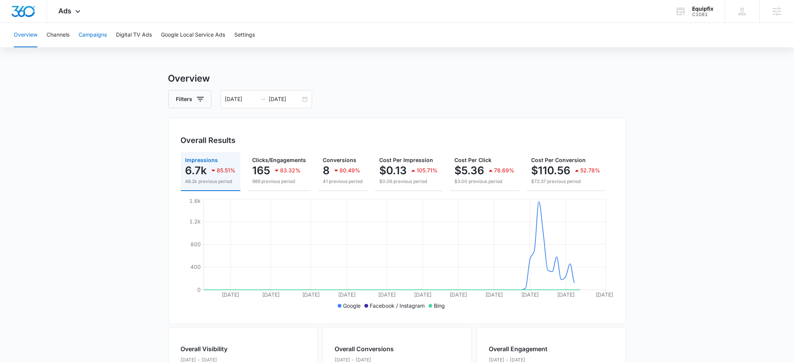
click at [92, 35] on button "Campaigns" at bounding box center [93, 35] width 28 height 24
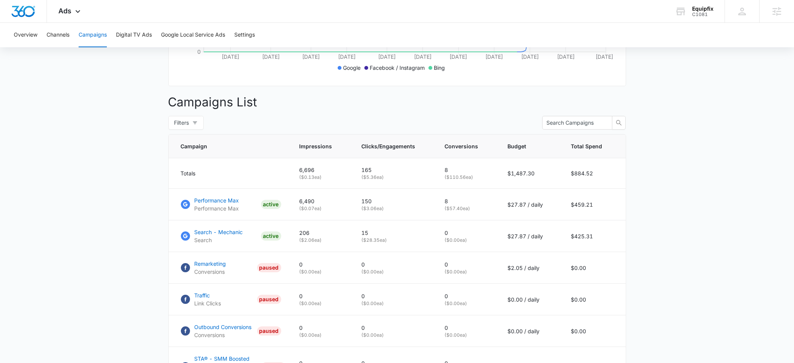
scroll to position [216, 0]
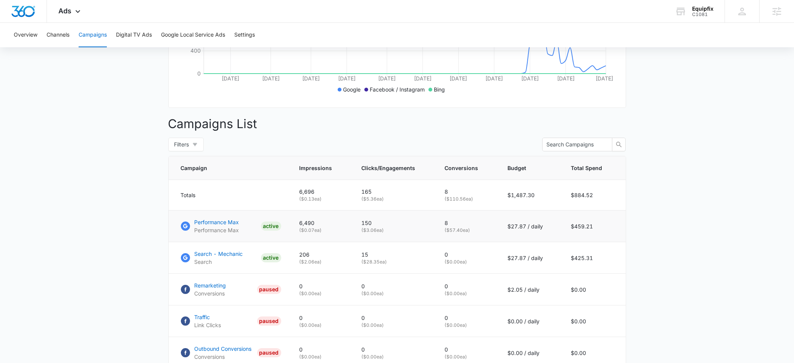
click at [373, 234] on p "( $3.06 ea)" at bounding box center [394, 230] width 65 height 7
click at [376, 264] on p "( $28.35 ea)" at bounding box center [394, 262] width 65 height 7
click at [373, 265] on p "( $28.35 ea)" at bounding box center [394, 262] width 65 height 7
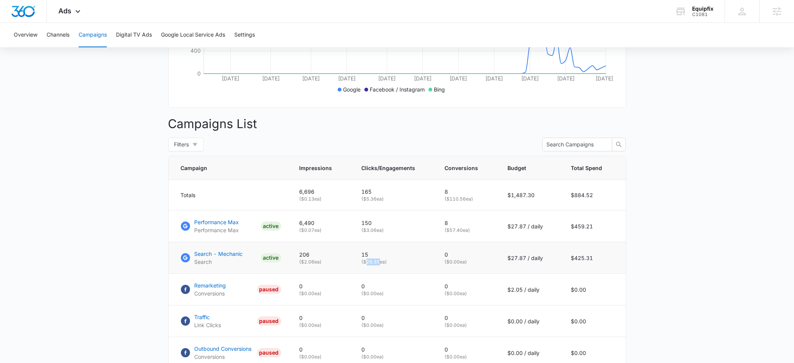
click at [373, 265] on p "( $28.35 ea)" at bounding box center [394, 262] width 65 height 7
click at [226, 258] on p "Search - Mechanic" at bounding box center [218, 254] width 48 height 8
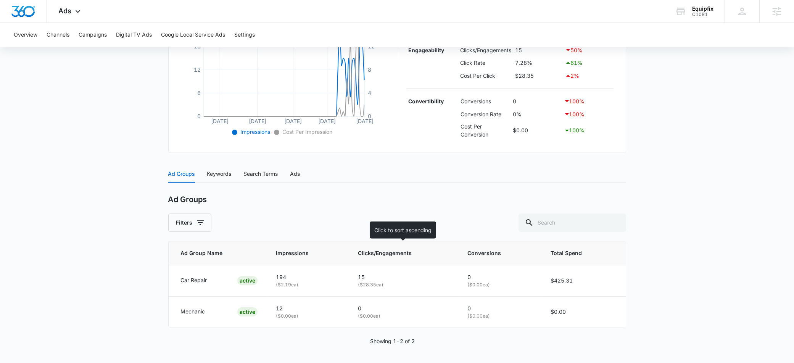
scroll to position [200, 0]
click at [199, 280] on p "Car Repair" at bounding box center [194, 279] width 26 height 8
drag, startPoint x: 278, startPoint y: 309, endPoint x: 272, endPoint y: 310, distance: 6.5
click at [272, 310] on td "12 ( $0.00 ea)" at bounding box center [308, 311] width 82 height 31
click at [276, 306] on p "12" at bounding box center [308, 308] width 64 height 8
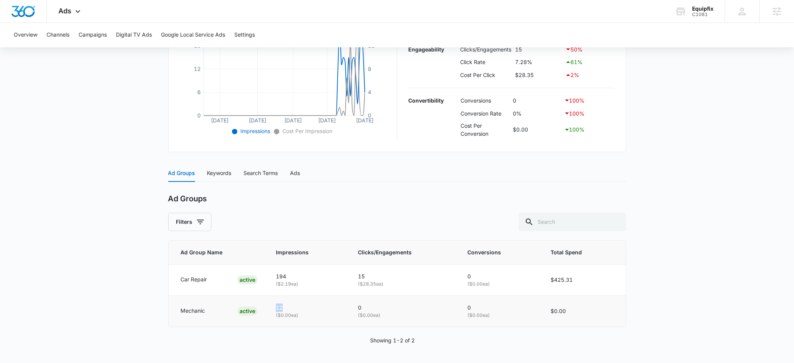
drag, startPoint x: 274, startPoint y: 305, endPoint x: 317, endPoint y: 312, distance: 44.0
click at [317, 312] on td "12 ( $0.00 ea)" at bounding box center [308, 311] width 82 height 31
click at [307, 317] on p "( $0.00 ea)" at bounding box center [308, 315] width 64 height 7
drag, startPoint x: 306, startPoint y: 315, endPoint x: 273, endPoint y: 304, distance: 34.9
click at [273, 304] on td "12 ( $0.00 ea)" at bounding box center [308, 311] width 82 height 31
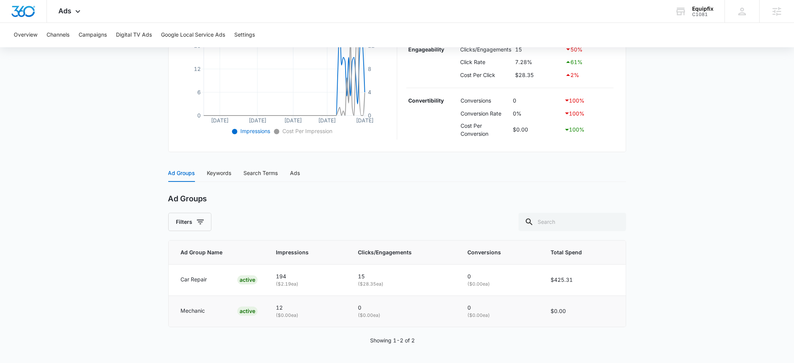
click at [299, 307] on p "12" at bounding box center [308, 308] width 64 height 8
drag, startPoint x: 473, startPoint y: 279, endPoint x: 467, endPoint y: 275, distance: 7.3
click at [467, 275] on td "0 ( $0.00 ea)" at bounding box center [499, 279] width 83 height 31
click at [469, 276] on p "0" at bounding box center [499, 276] width 65 height 8
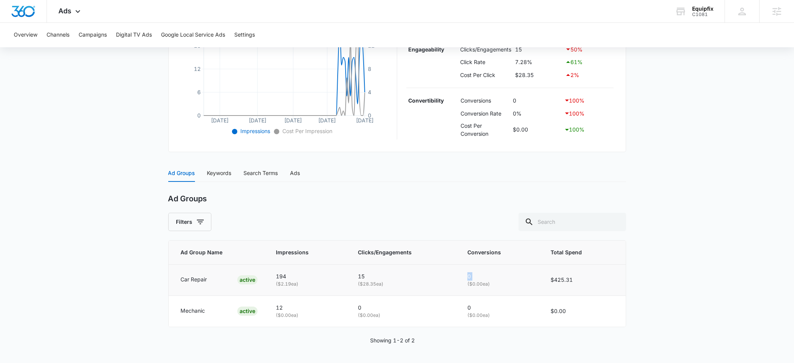
click at [469, 276] on p "0" at bounding box center [499, 276] width 65 height 8
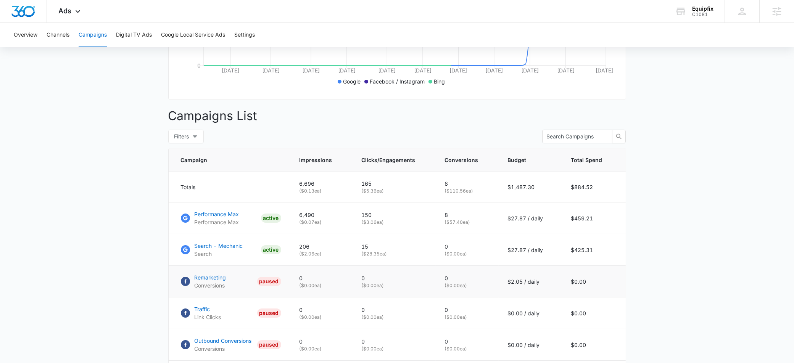
scroll to position [229, 0]
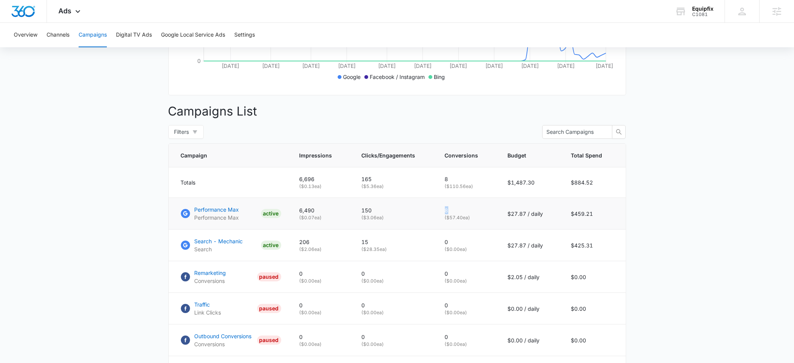
drag, startPoint x: 455, startPoint y: 216, endPoint x: 444, endPoint y: 214, distance: 11.7
click at [444, 214] on td "8 ( $57.40 ea)" at bounding box center [467, 214] width 63 height 32
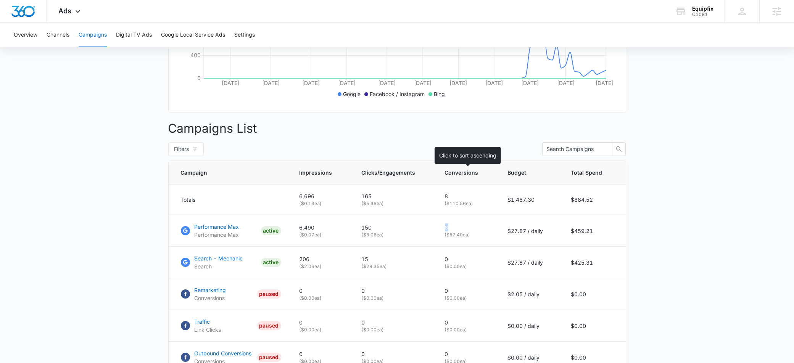
scroll to position [257, 0]
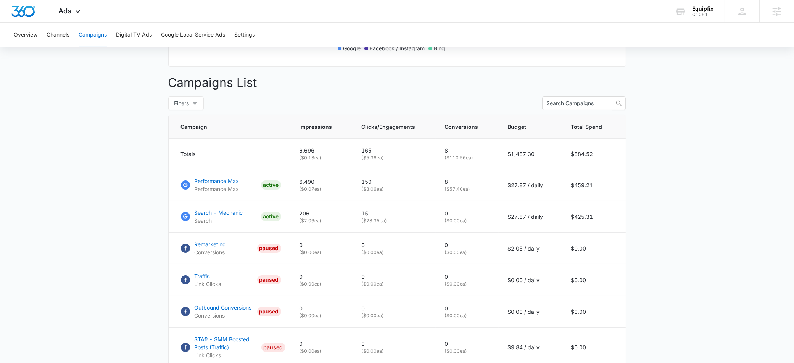
click at [672, 231] on main "Campaigns Filters [DATE] [DATE] Overall Results Impressions 6.7k 85.51% 46.2k p…" at bounding box center [397, 137] width 794 height 646
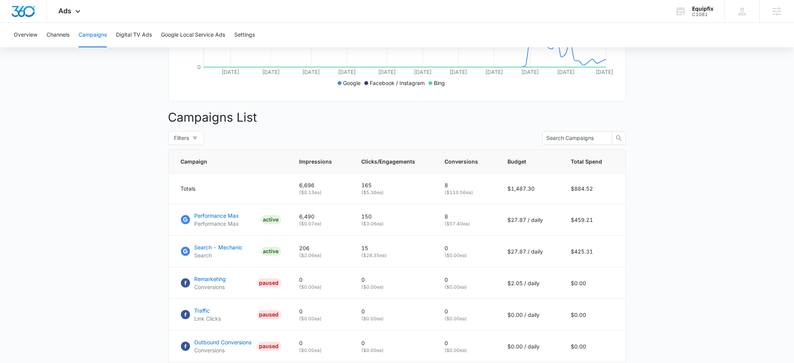
scroll to position [63, 0]
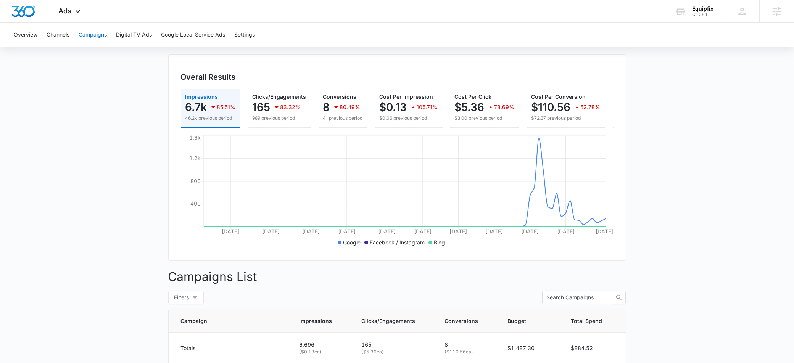
click at [657, 251] on main "Campaigns Filters [DATE] [DATE] Overall Results Impressions 6.7k 85.51% 46.2k p…" at bounding box center [397, 331] width 794 height 646
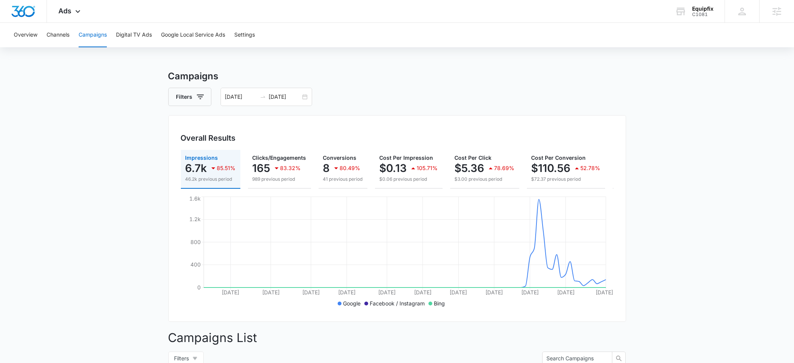
scroll to position [0, 0]
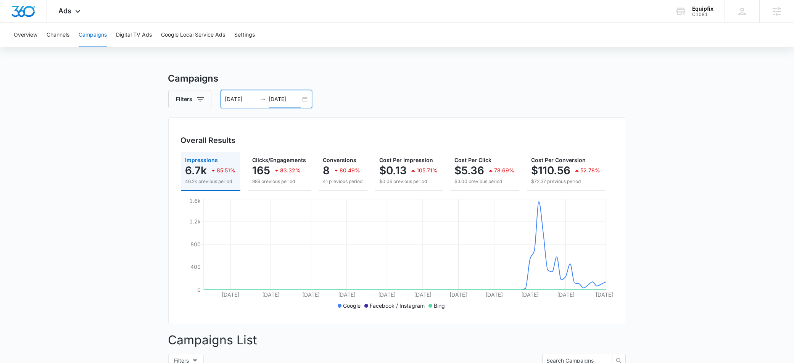
click at [281, 100] on input "[DATE]" at bounding box center [285, 99] width 32 height 8
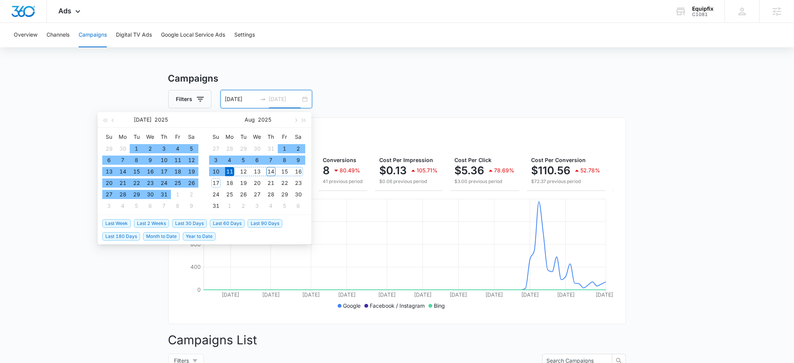
type input "[DATE]"
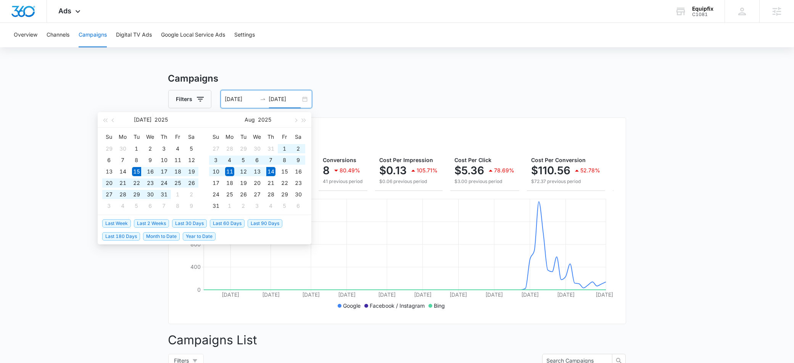
click at [191, 223] on span "Last 30 Days" at bounding box center [189, 223] width 35 height 8
type input "[DATE]"
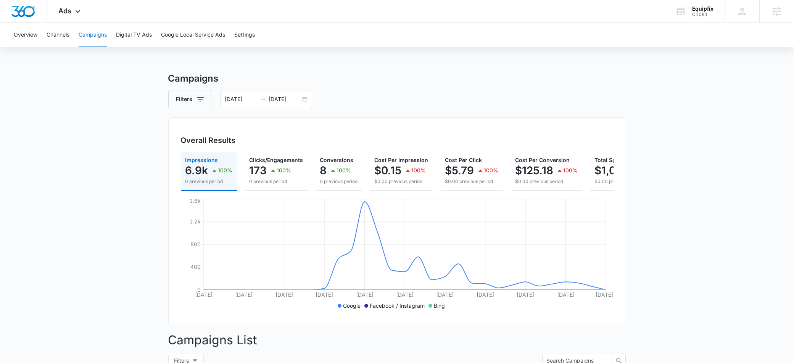
scroll to position [0, 61]
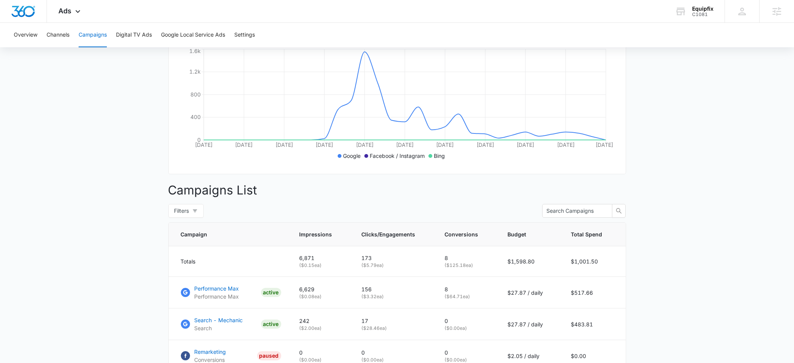
scroll to position [345, 0]
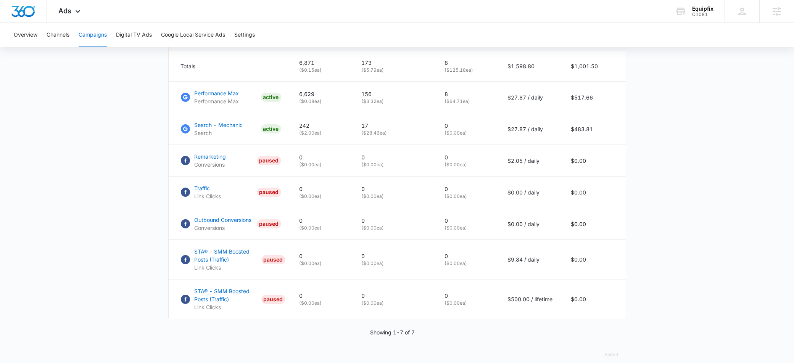
click at [689, 263] on main "Campaigns Filters [DATE] [DATE] Overall Results Impressions 6.9k 100% 0 previou…" at bounding box center [397, 50] width 794 height 646
click at [156, 132] on main "Campaigns Filters [DATE] [DATE] Overall Results Impressions 6.9k 100% 0 previou…" at bounding box center [397, 50] width 794 height 646
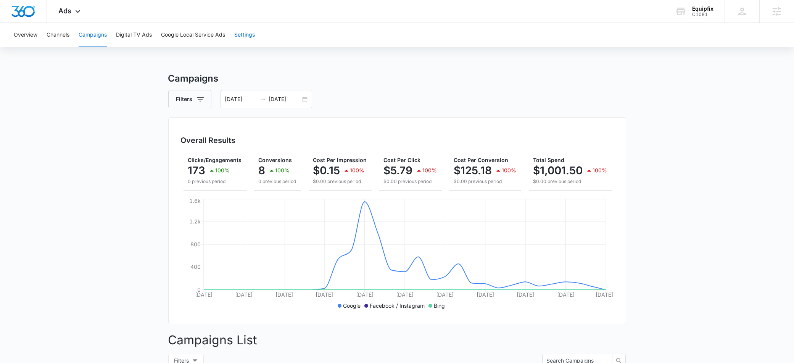
click at [241, 34] on button "Settings" at bounding box center [244, 35] width 21 height 24
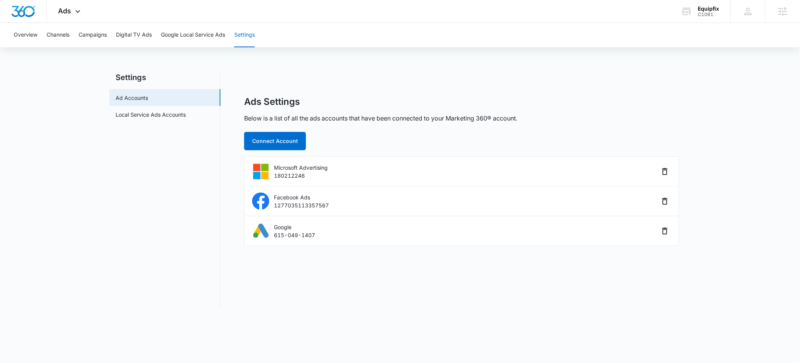
click at [244, 35] on button "Settings" at bounding box center [244, 35] width 21 height 24
click at [166, 116] on link "Local Service Ads Accounts" at bounding box center [151, 115] width 70 height 8
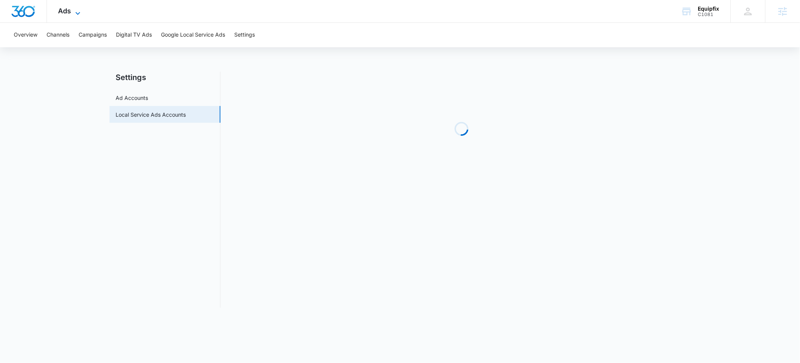
click at [78, 10] on icon at bounding box center [77, 13] width 9 height 9
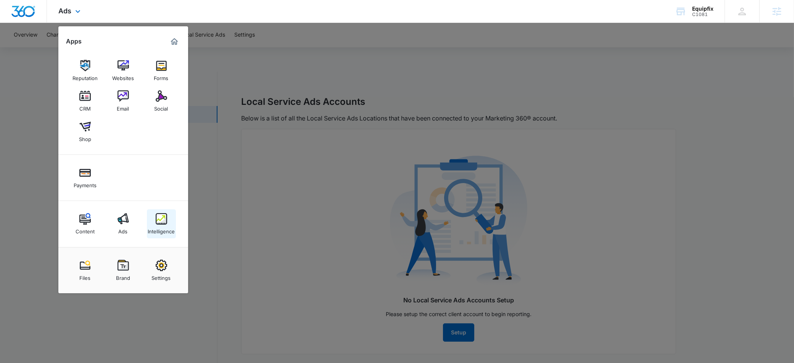
click at [166, 223] on img at bounding box center [161, 218] width 11 height 11
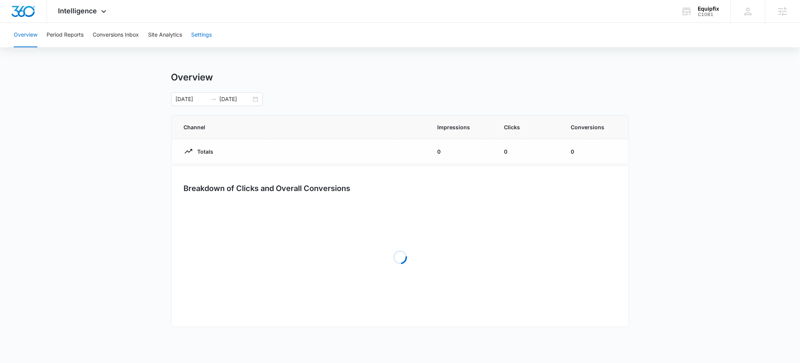
click at [209, 36] on button "Settings" at bounding box center [201, 35] width 21 height 24
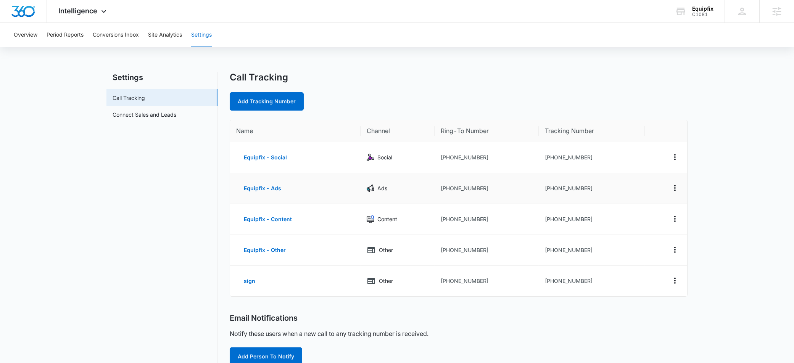
click at [567, 188] on td "[PHONE_NUMBER]" at bounding box center [591, 188] width 106 height 31
copy td "17052302171"
click at [740, 275] on main "Settings Call Tracking Connect Sales and Leads Call Tracking Add Tracking Numbe…" at bounding box center [397, 296] width 794 height 448
